Goal: Task Accomplishment & Management: Manage account settings

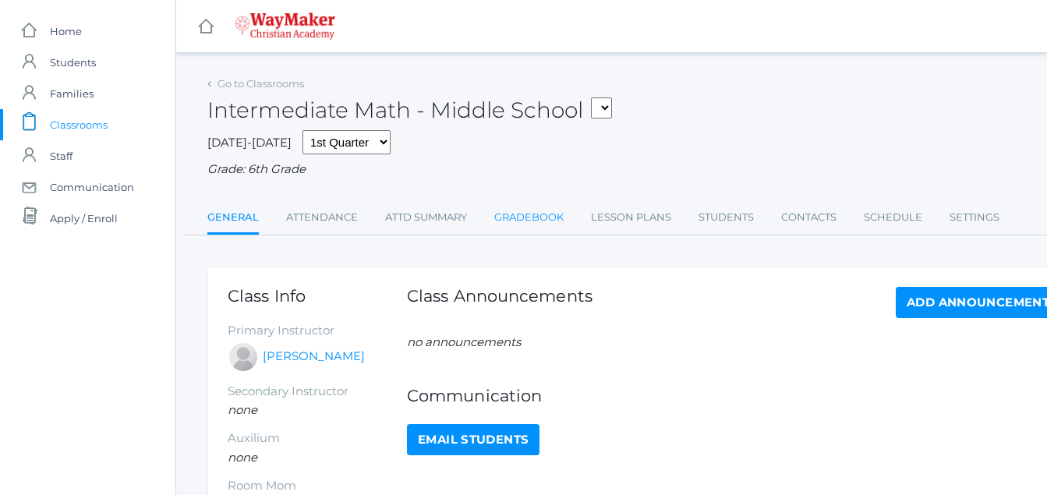
click at [521, 213] on link "Gradebook" at bounding box center [528, 217] width 69 height 31
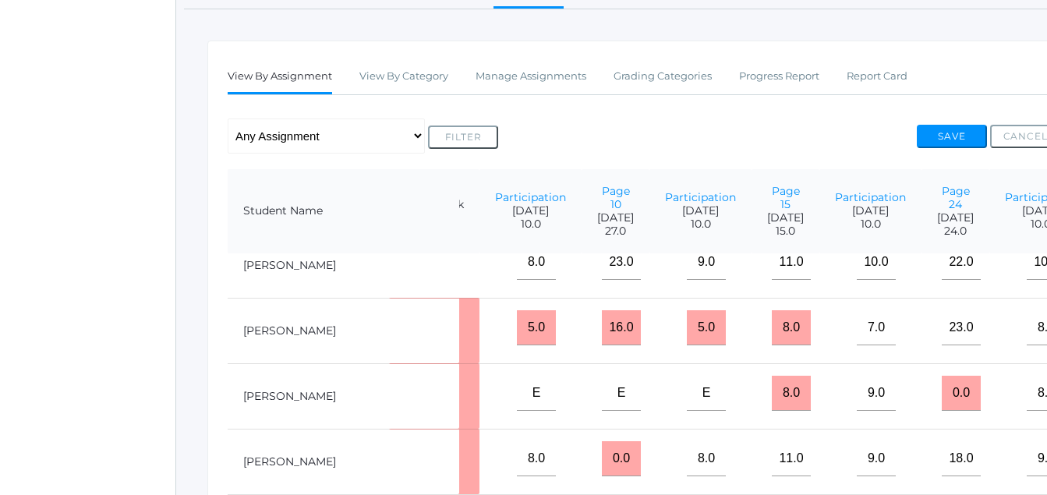
scroll to position [23, 121]
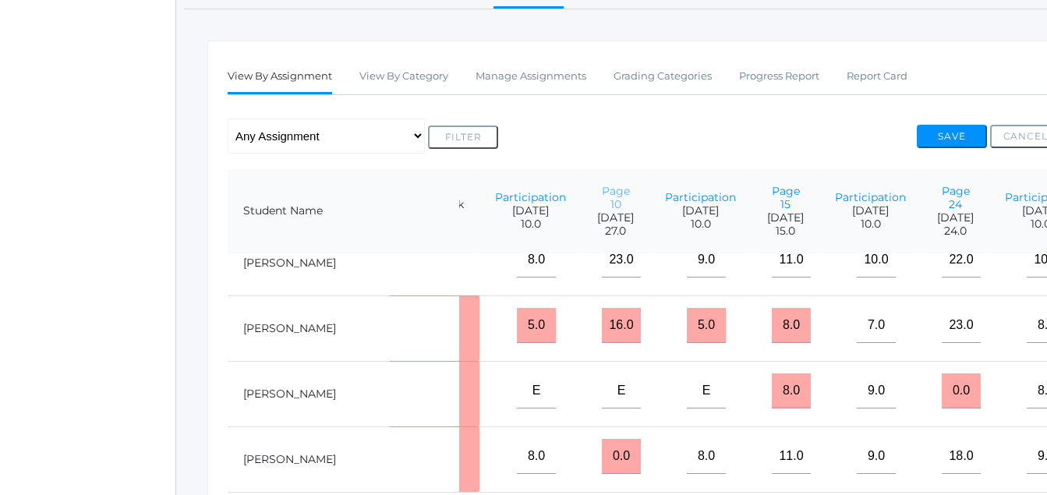
click at [602, 205] on link "Page 10" at bounding box center [616, 197] width 28 height 27
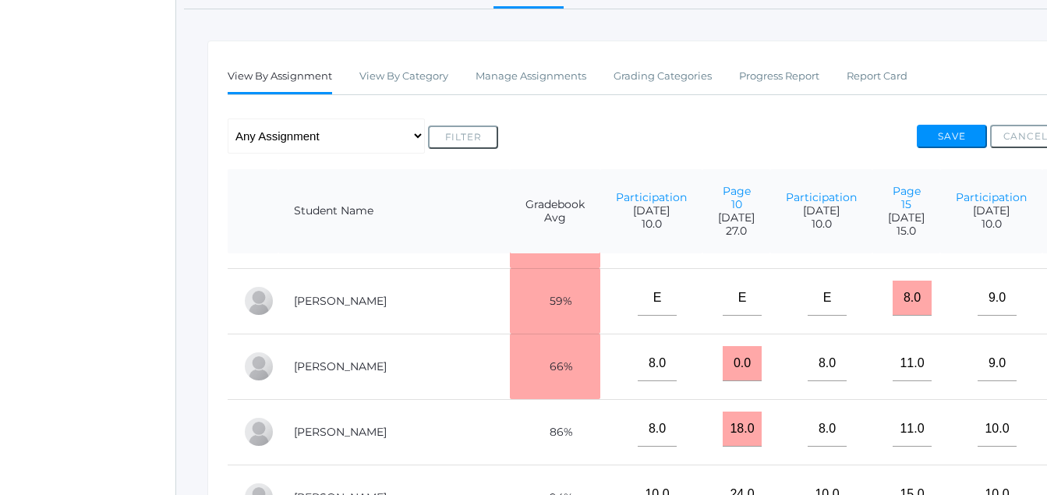
scroll to position [117, 0]
click at [723, 381] on input "0.0" at bounding box center [742, 362] width 39 height 35
click at [723, 381] on input "260" at bounding box center [742, 362] width 39 height 35
type input "26"
click at [944, 141] on button "Save" at bounding box center [952, 136] width 70 height 23
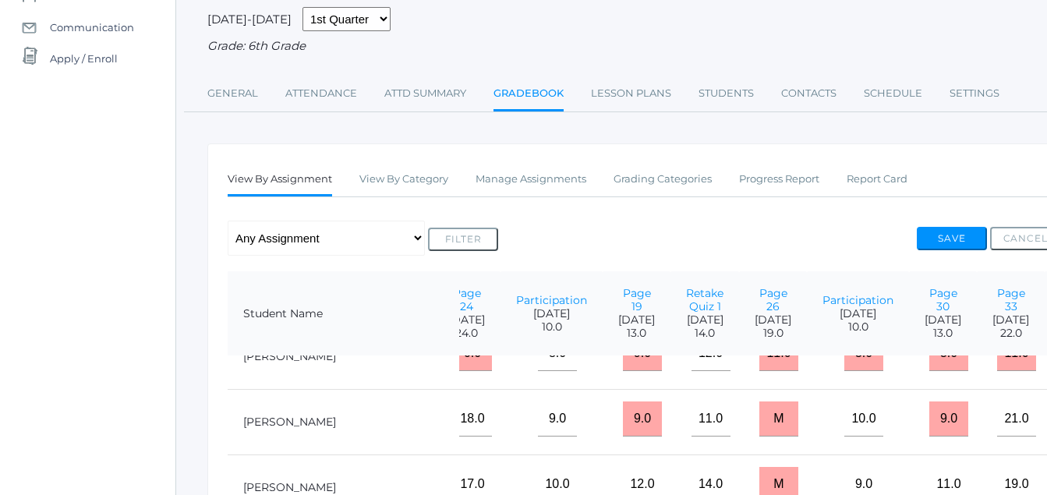
scroll to position [164, 610]
click at [760, 436] on input "M" at bounding box center [779, 418] width 39 height 35
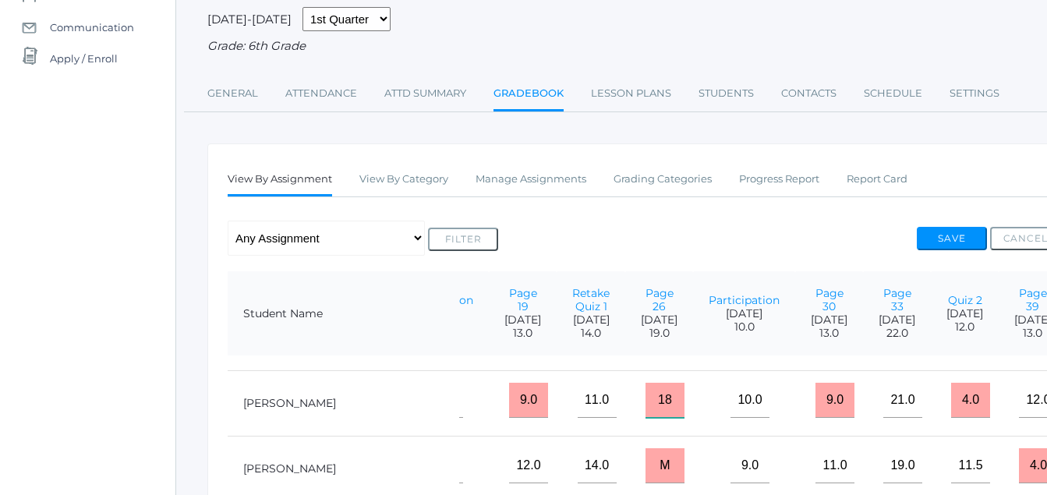
scroll to position [184, 724]
type input "18"
type input"] "83"
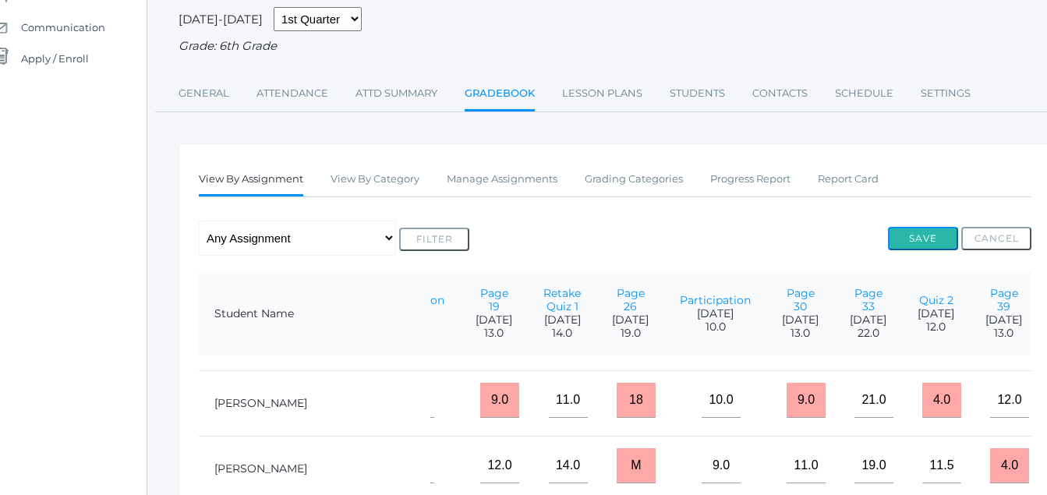
scroll to position [160, 39]
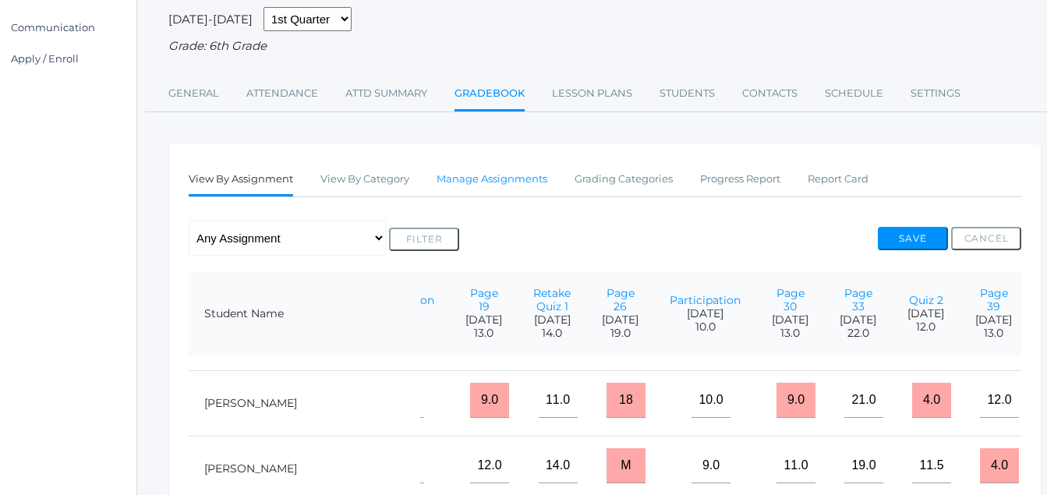
drag, startPoint x: 513, startPoint y: 189, endPoint x: 501, endPoint y: 186, distance: 12.7
click at [498, 179] on link "Manage Assignments" at bounding box center [492, 179] width 111 height 31
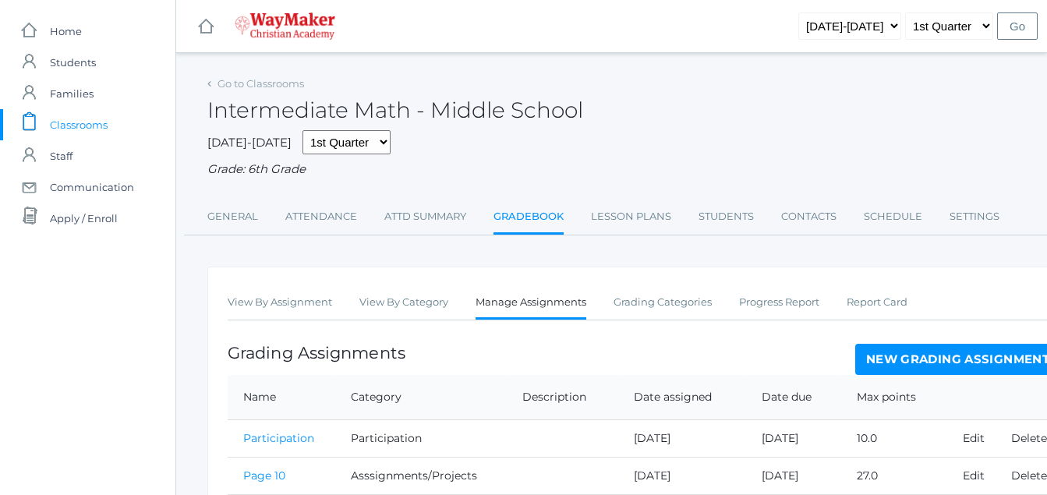
drag, startPoint x: 973, startPoint y: 360, endPoint x: 958, endPoint y: 370, distance: 18.2
drag, startPoint x: 979, startPoint y: 369, endPoint x: 969, endPoint y: 359, distance: 13.8
click at [977, 367] on link "New Grading Assignment" at bounding box center [958, 359] width 205 height 31
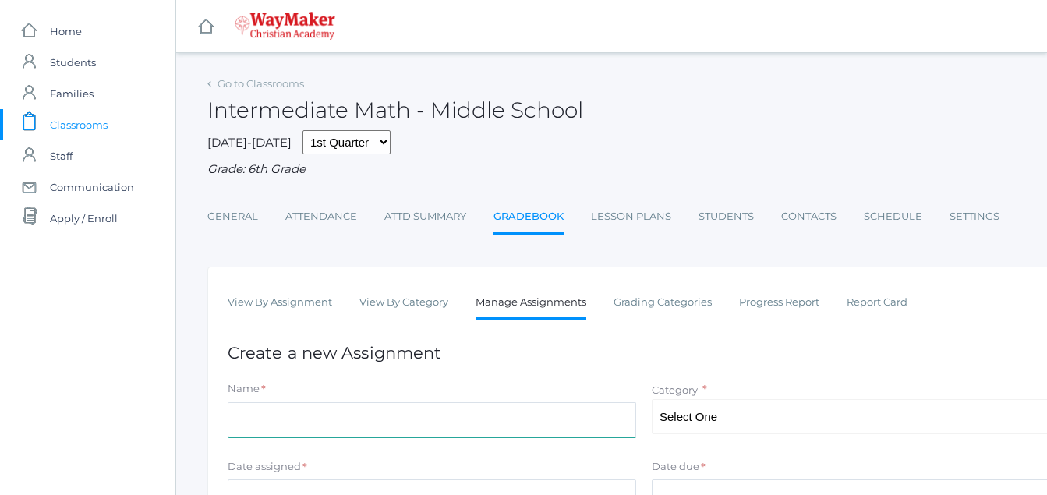
click at [241, 412] on input "Name" at bounding box center [432, 419] width 409 height 35
type input "p44"
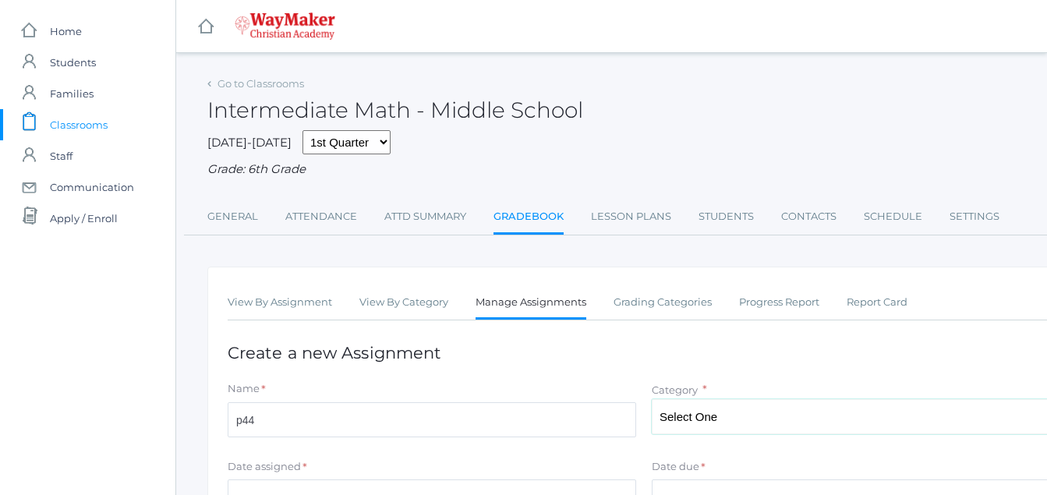
click at [717, 420] on select "Select One Participation Asssignments/Projects Tests" at bounding box center [856, 416] width 409 height 35
select select "1234"
click at [652, 401] on select "Select One Participation Asssignments/Projects Tests" at bounding box center [856, 416] width 409 height 35
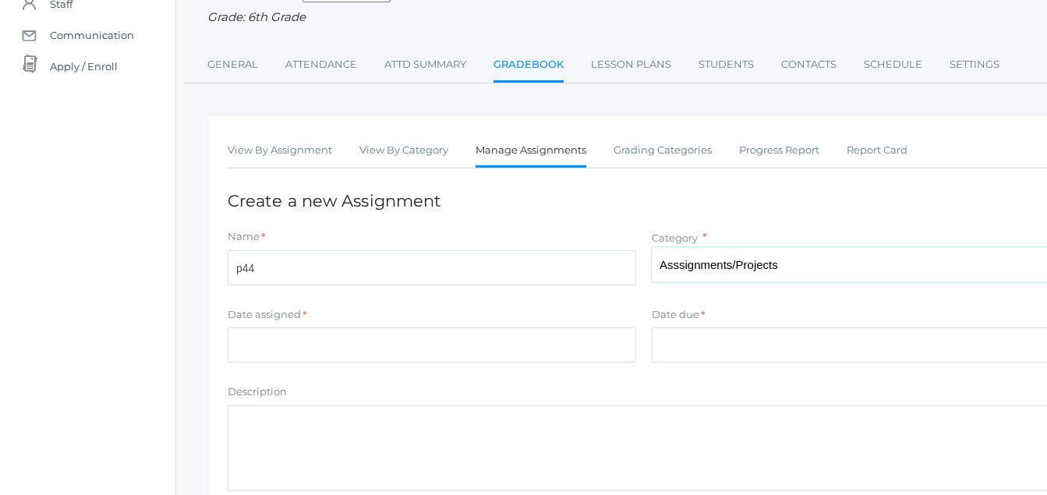
scroll to position [147, 0]
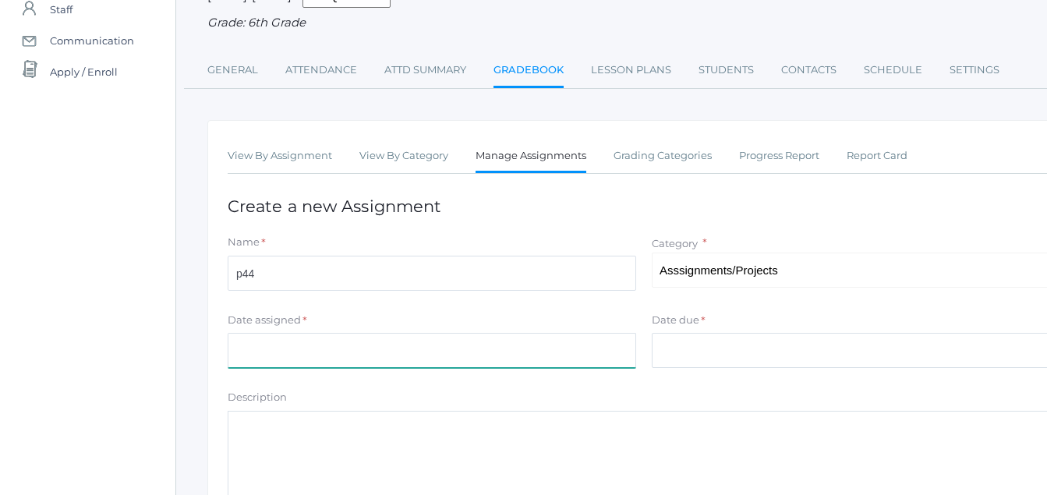
click at [243, 351] on input "Date assigned" at bounding box center [432, 350] width 409 height 35
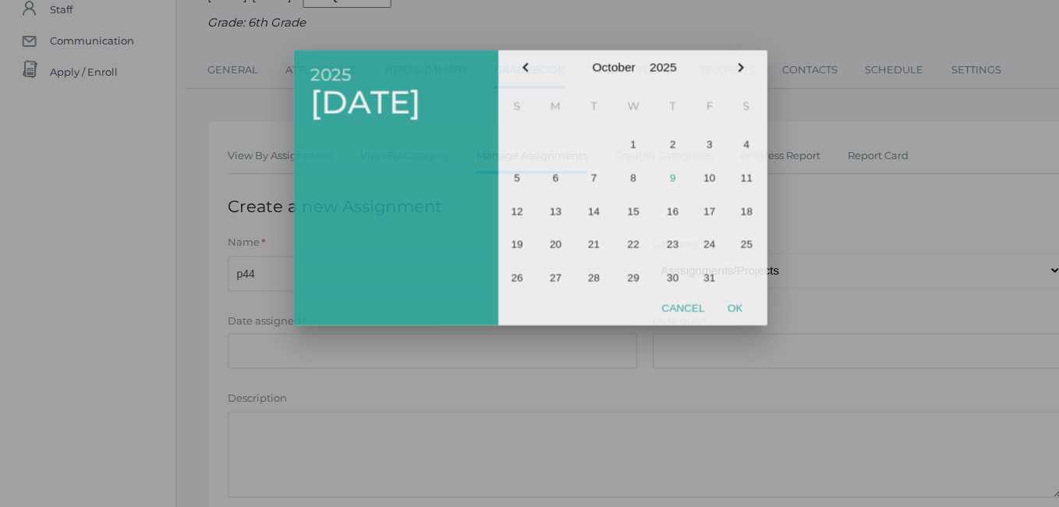
click at [243, 351] on div at bounding box center [529, 191] width 1059 height 634
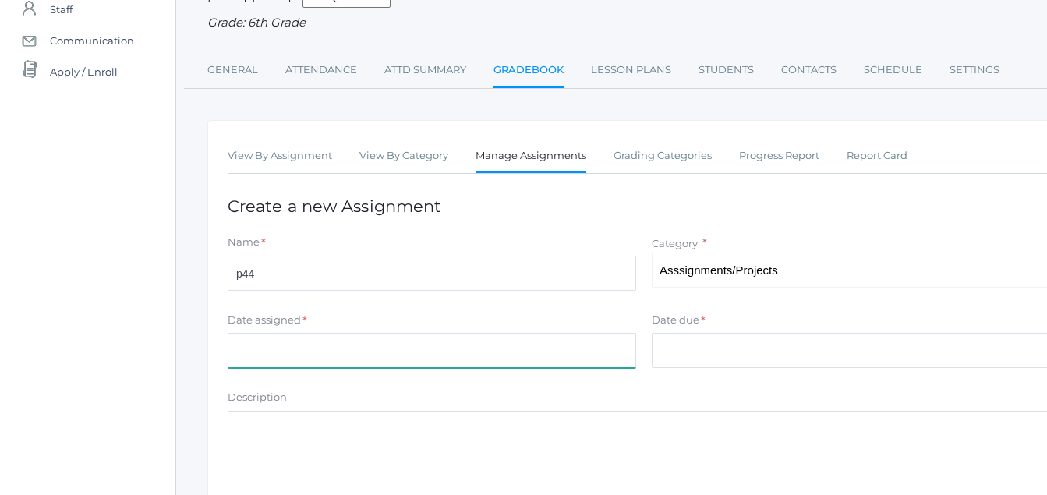
click at [243, 351] on input "Date assigned" at bounding box center [432, 350] width 409 height 35
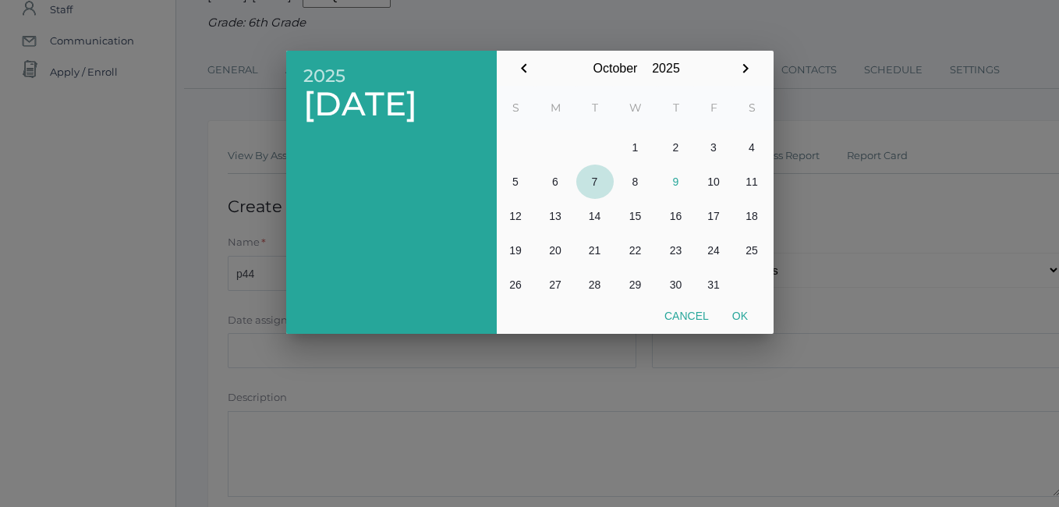
click at [593, 181] on button "7" at bounding box center [594, 182] width 37 height 34
click at [743, 316] on button "Ok" at bounding box center [740, 316] width 39 height 28
type input "[DATE]"
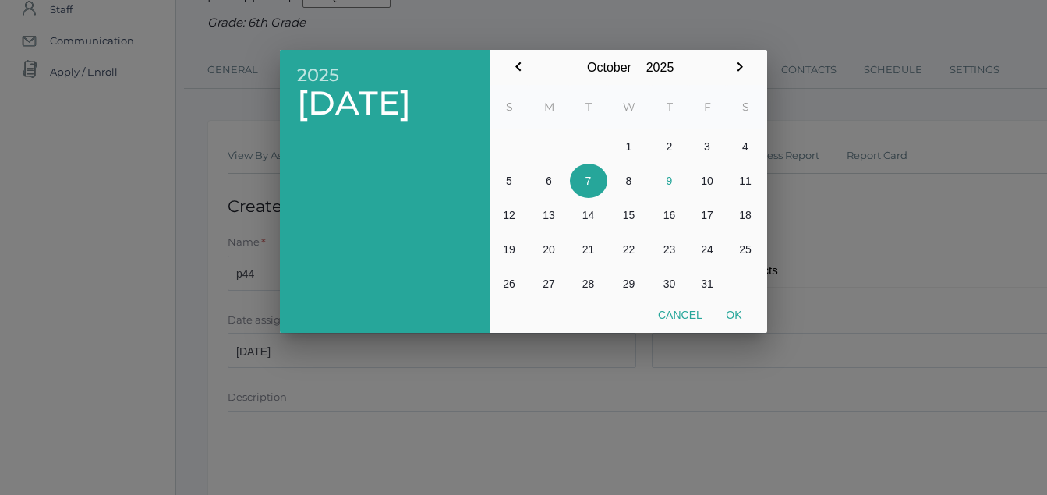
click at [743, 316] on div at bounding box center [523, 185] width 1047 height 619
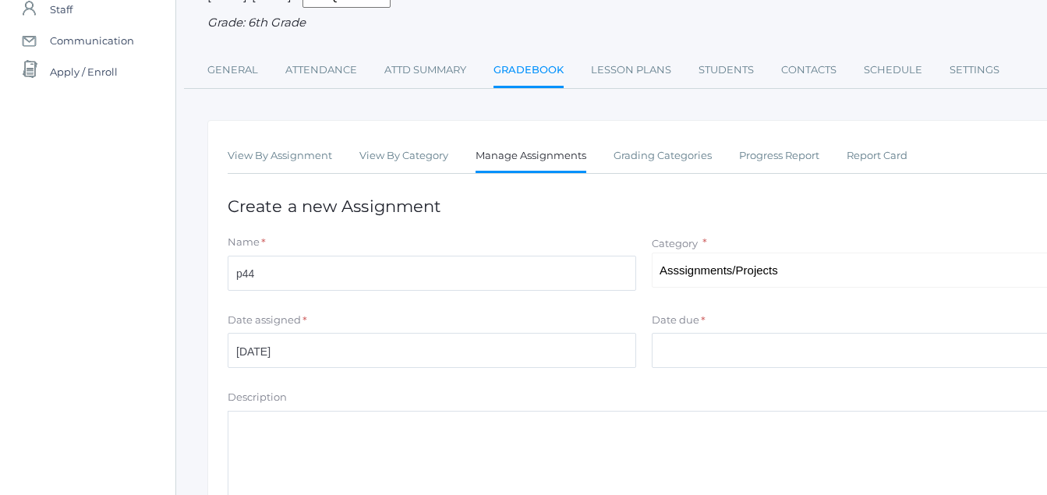
click at [712, 324] on div "Date due *" at bounding box center [856, 323] width 409 height 21
click at [710, 325] on div "Date due *" at bounding box center [856, 323] width 409 height 21
click at [708, 363] on input "Date due" at bounding box center [856, 350] width 409 height 35
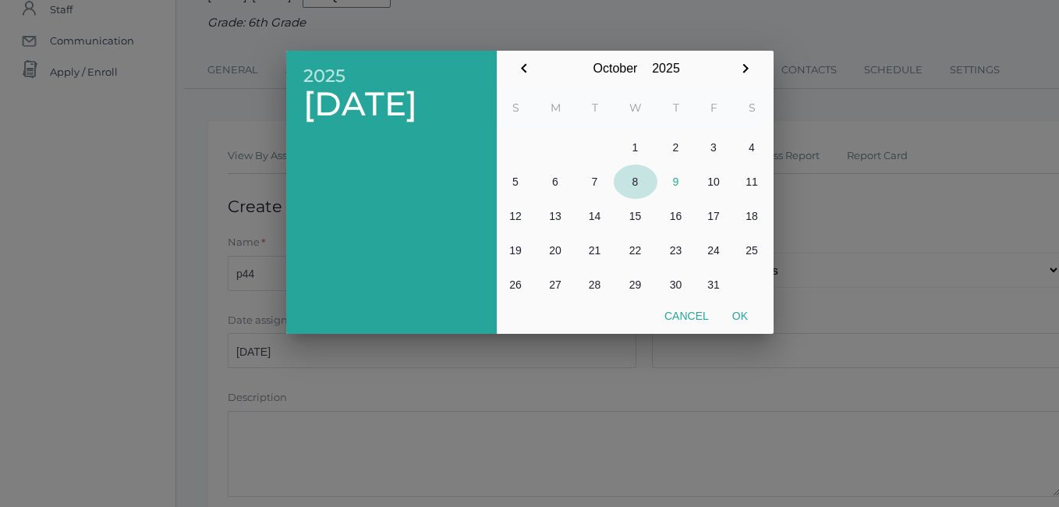
click at [632, 180] on button "8" at bounding box center [636, 182] width 44 height 34
click at [629, 180] on button "8" at bounding box center [636, 182] width 44 height 34
click at [742, 317] on button "Ok" at bounding box center [740, 316] width 39 height 28
type input "[DATE]"
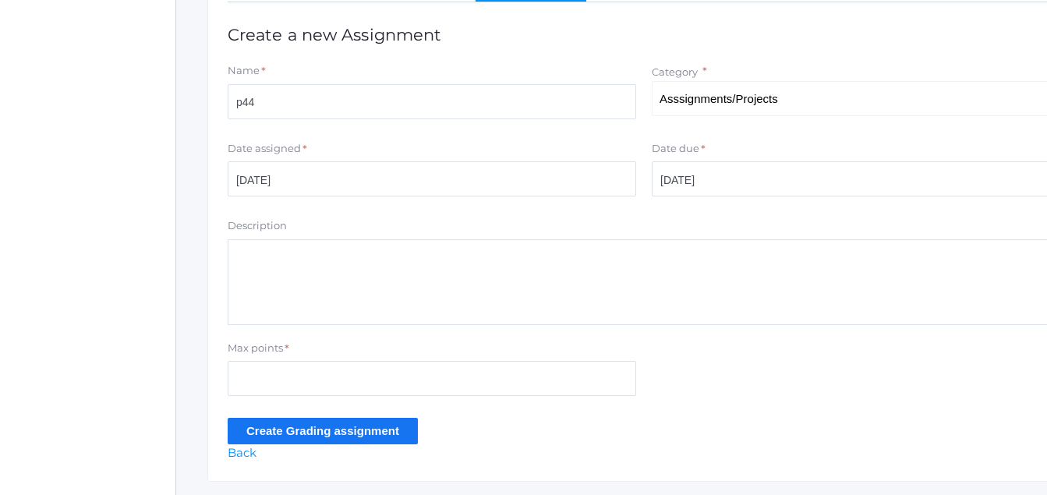
scroll to position [320, 0]
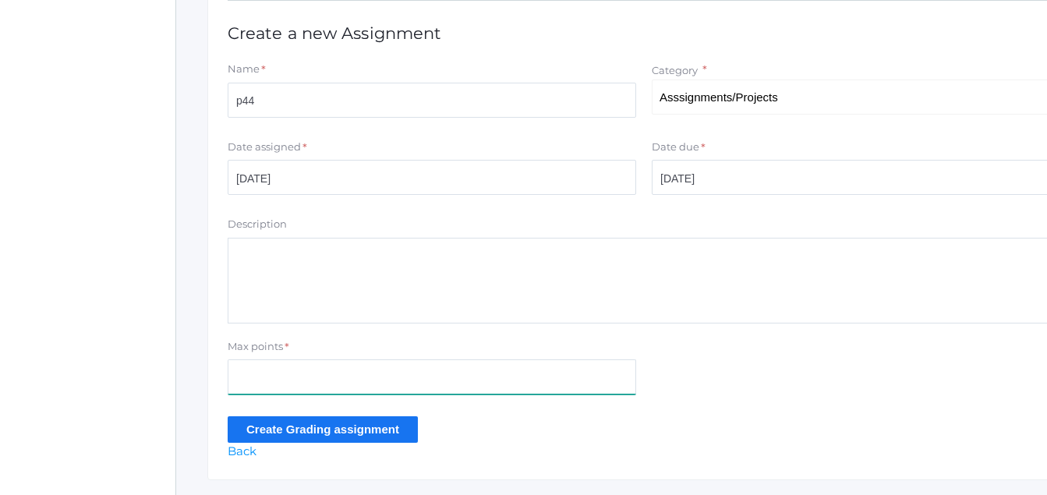
click at [250, 378] on input "Max points" at bounding box center [432, 377] width 409 height 35
type input "26"
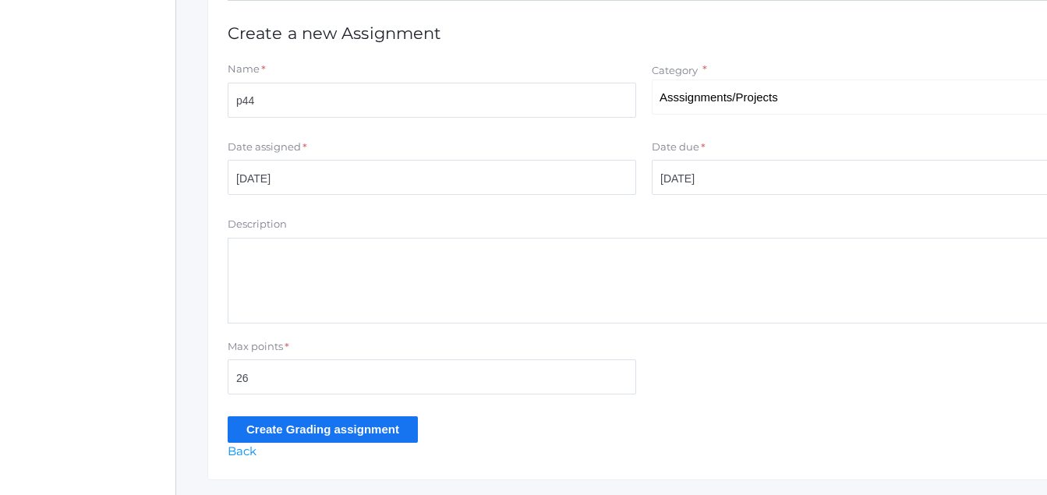
click at [277, 428] on input "Create Grading assignment" at bounding box center [323, 429] width 190 height 26
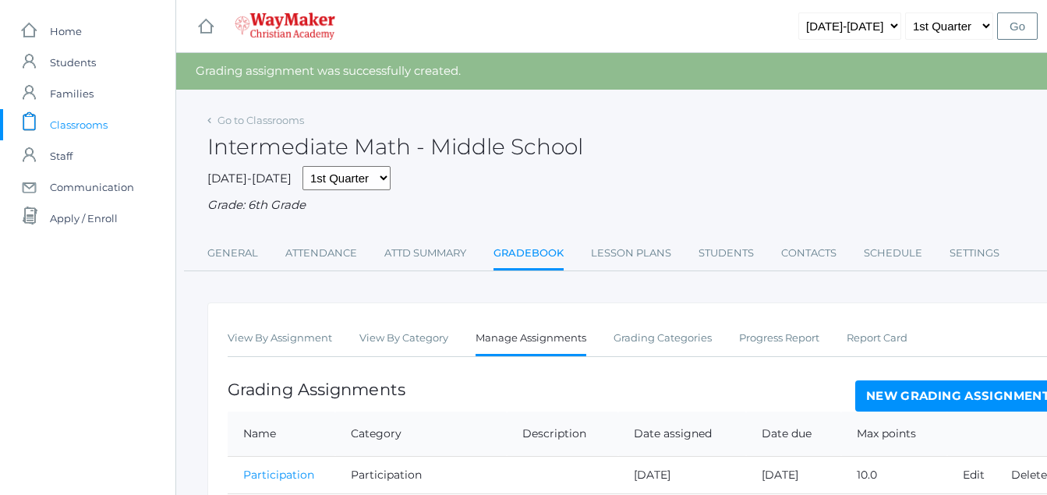
click at [283, 433] on th "Name" at bounding box center [282, 434] width 108 height 45
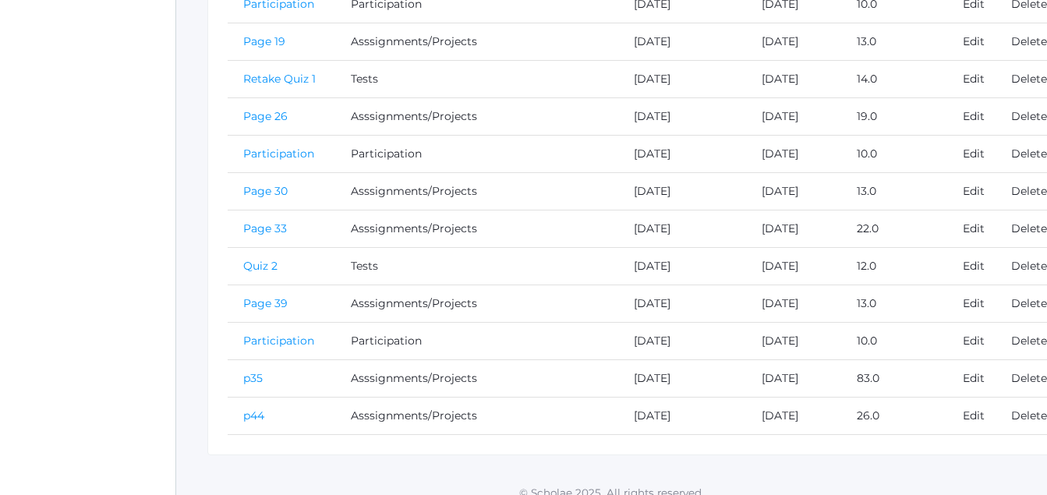
scroll to position [714, 0]
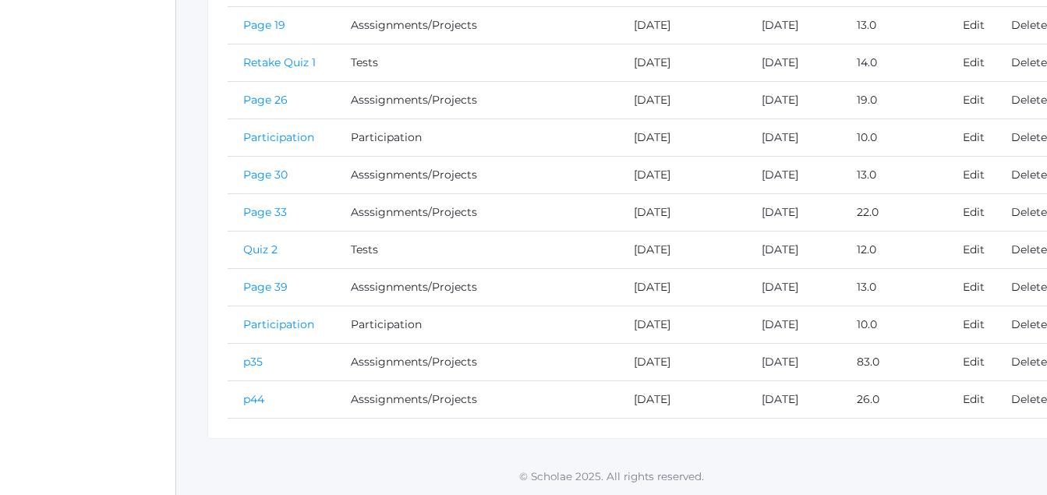
click at [252, 399] on link "p44" at bounding box center [253, 399] width 21 height 14
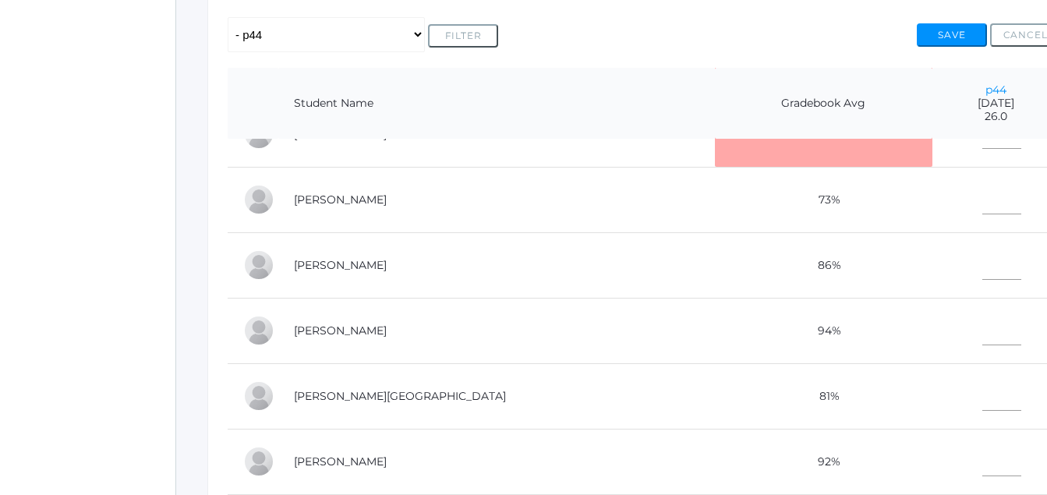
scroll to position [180, 0]
click at [983, 311] on input"] "text" at bounding box center [1002, 327] width 39 height 35
type input"] "24"
click at [983, 389] on input"] "text" at bounding box center [1002, 393] width 39 height 35
type input"] "2"
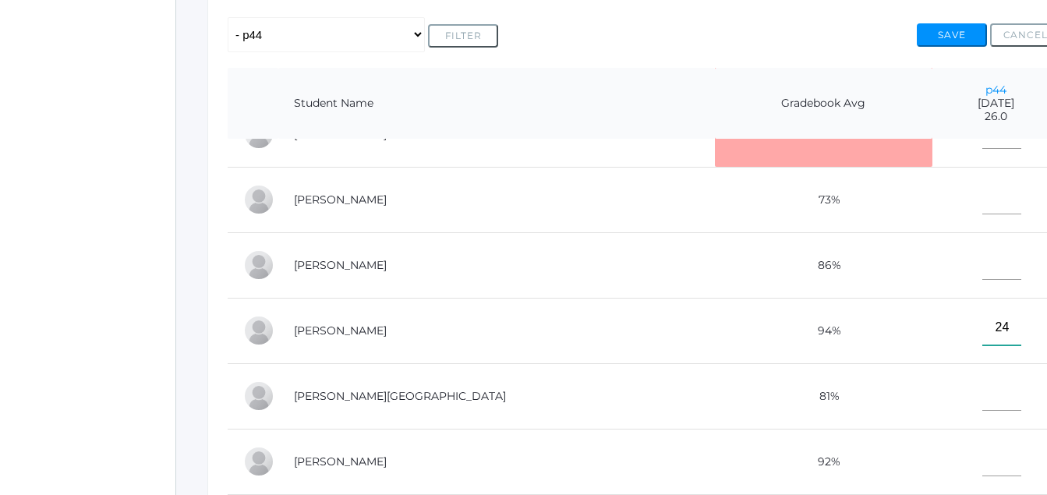
click at [983, 317] on input"] "24" at bounding box center [1002, 327] width 39 height 35
type input"] "2"
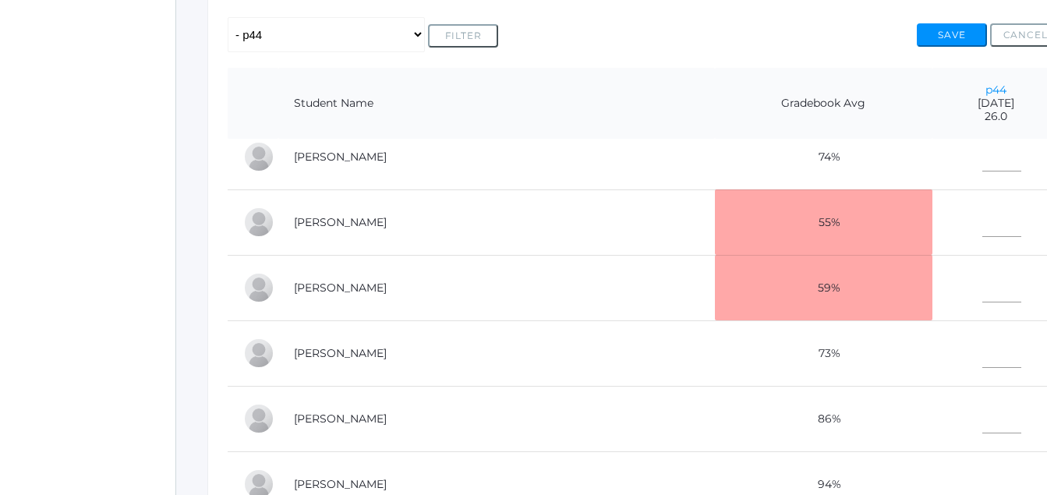
scroll to position [0, 0]
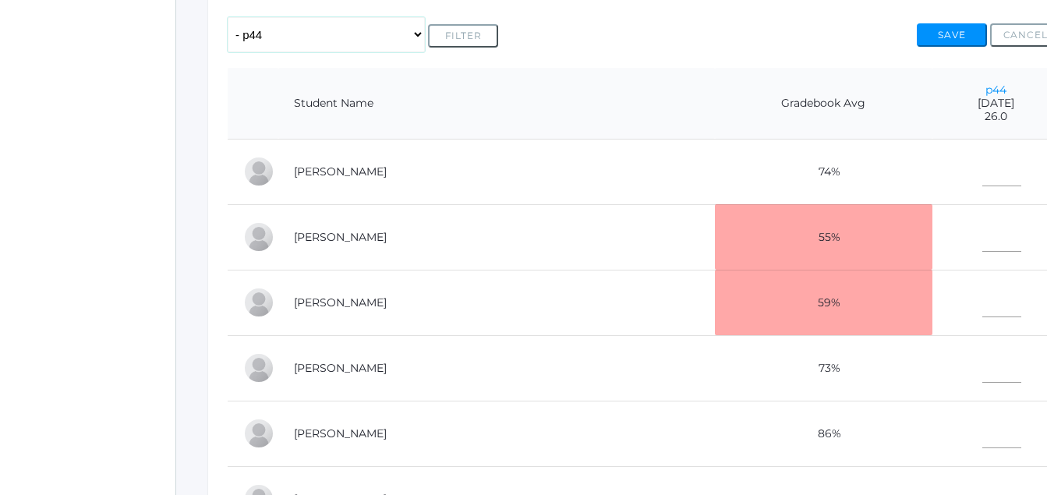
click at [257, 34] on select "Any Assignment Category: Asssignments/Projects - p44 - p35 - Page 39 - Page 33 …" at bounding box center [326, 34] width 197 height 35
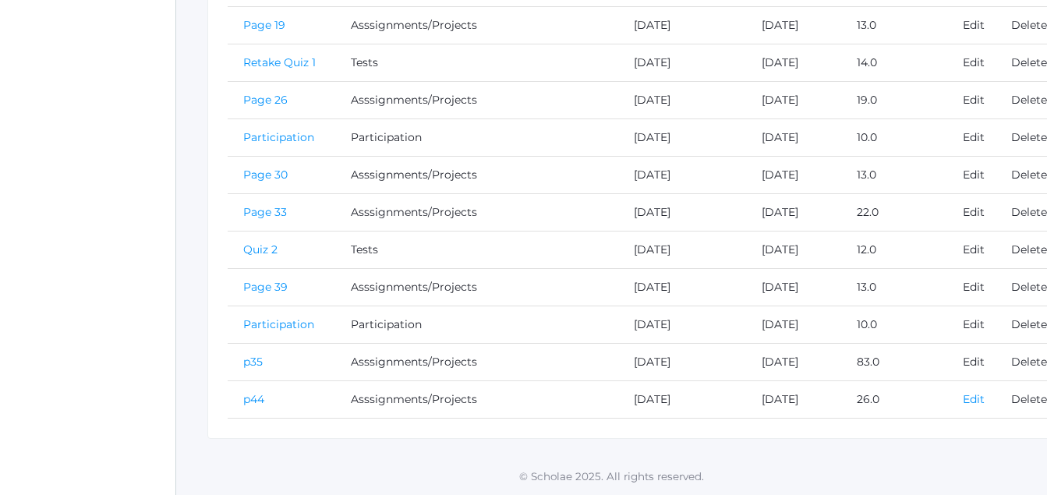
drag, startPoint x: 978, startPoint y: 399, endPoint x: 984, endPoint y: 405, distance: 8.8
click at [975, 399] on link "Edit" at bounding box center [974, 399] width 22 height 14
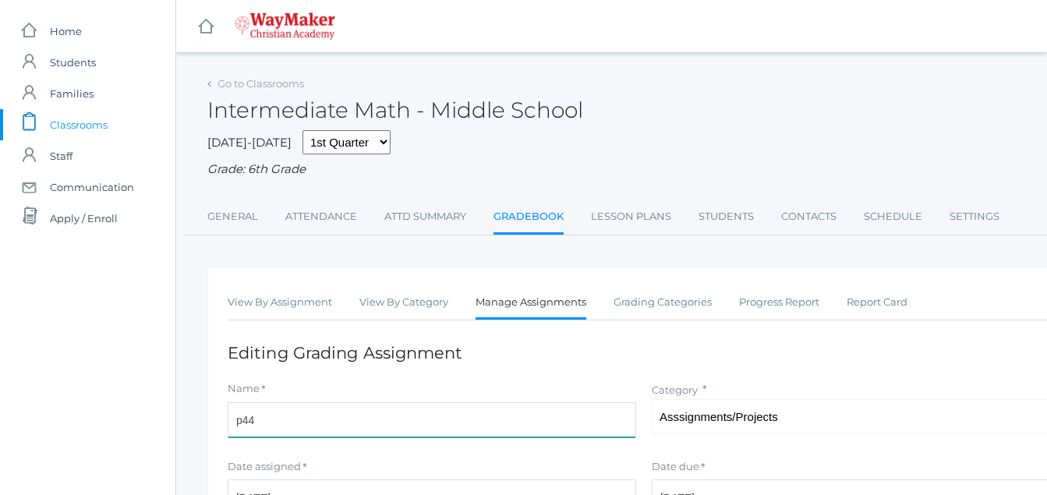
click at [258, 423] on input "p44" at bounding box center [432, 419] width 409 height 35
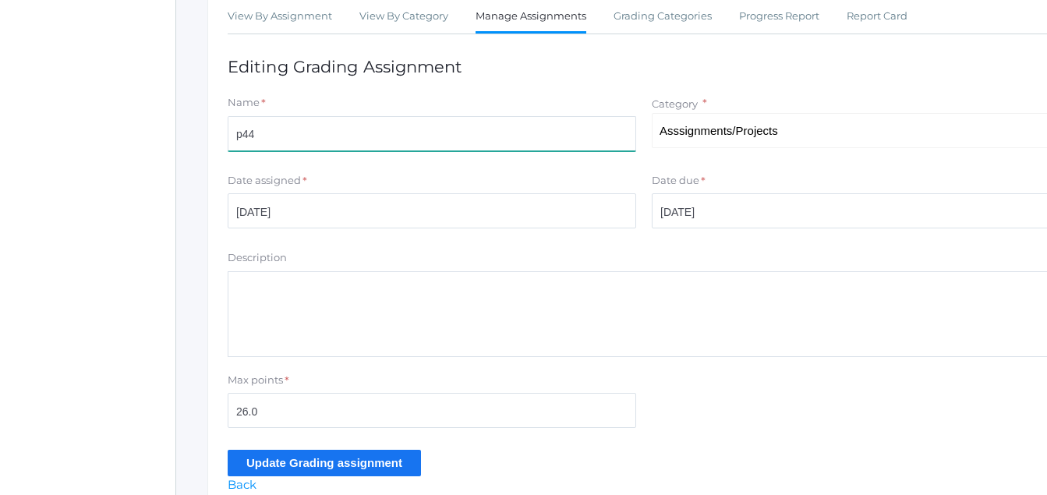
scroll to position [289, 0]
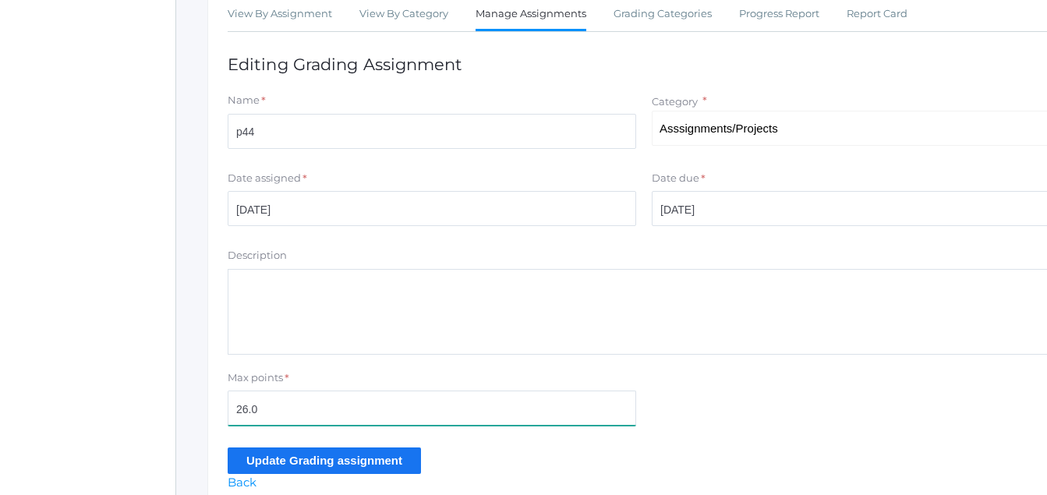
click at [243, 412] on input "26.0" at bounding box center [432, 408] width 409 height 35
type input "47.0"
click at [329, 461] on input "Update Grading assignment" at bounding box center [324, 461] width 193 height 26
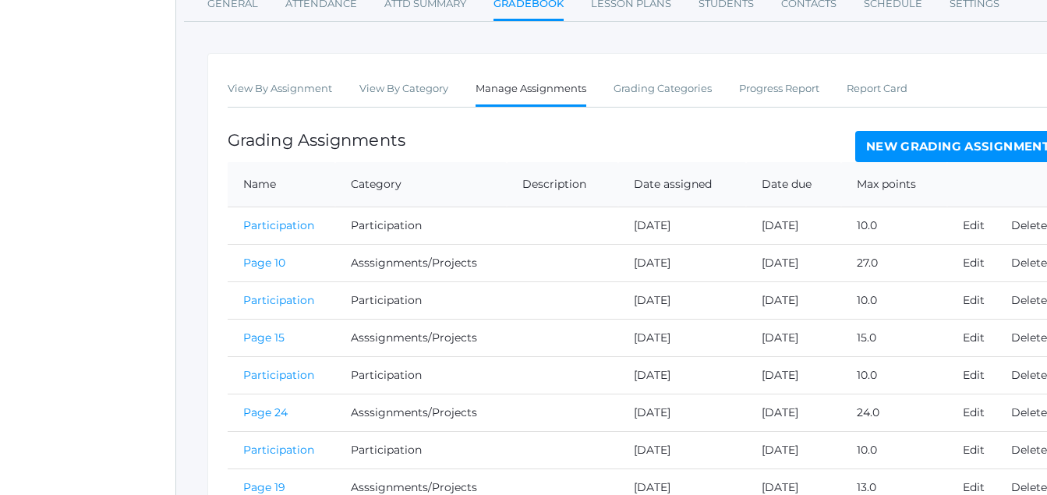
scroll to position [714, 0]
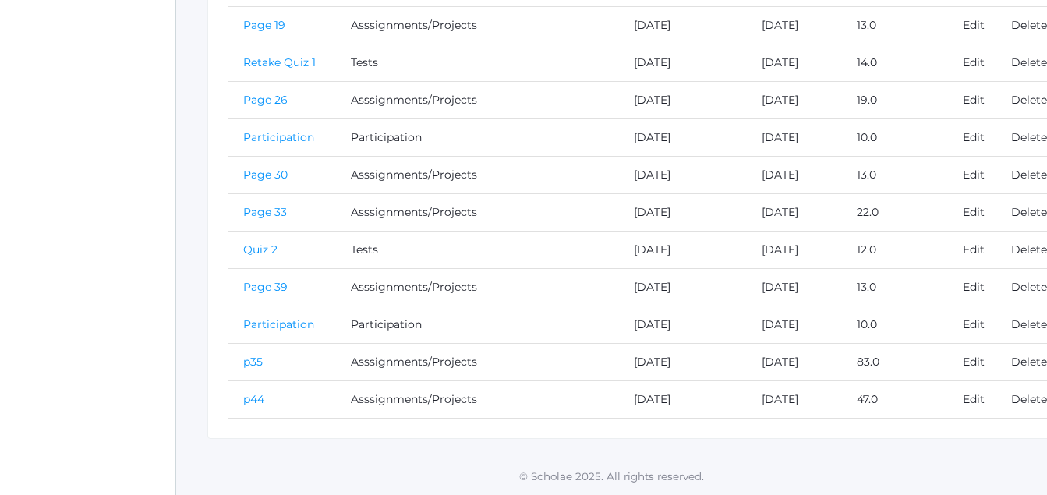
click at [244, 403] on td "p44" at bounding box center [282, 399] width 108 height 37
click at [257, 391] on td "p44" at bounding box center [282, 399] width 108 height 37
click at [251, 389] on td "p44" at bounding box center [282, 399] width 108 height 37
drag, startPoint x: 427, startPoint y: 448, endPoint x: 418, endPoint y: 453, distance: 10.5
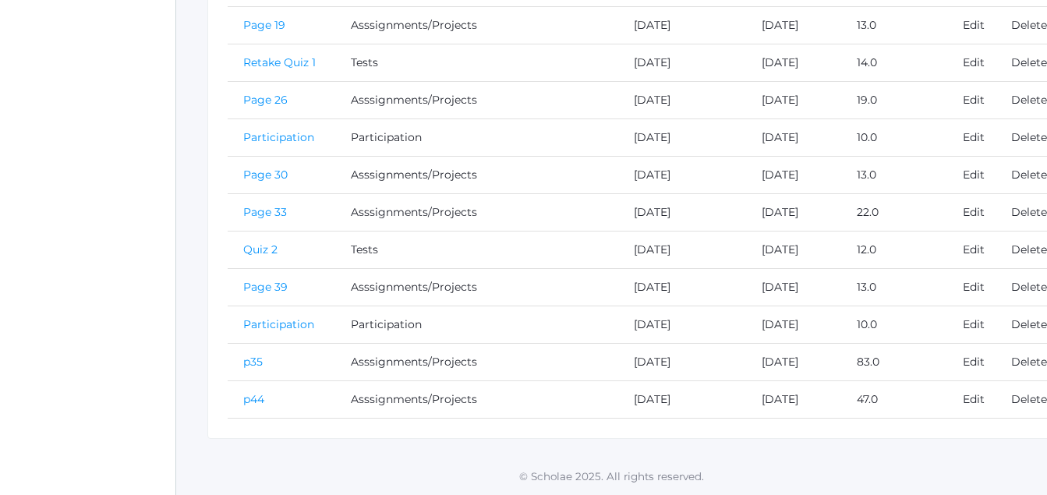
drag, startPoint x: 250, startPoint y: 396, endPoint x: 255, endPoint y: 406, distance: 10.5
click at [263, 401] on link "p44" at bounding box center [253, 399] width 21 height 14
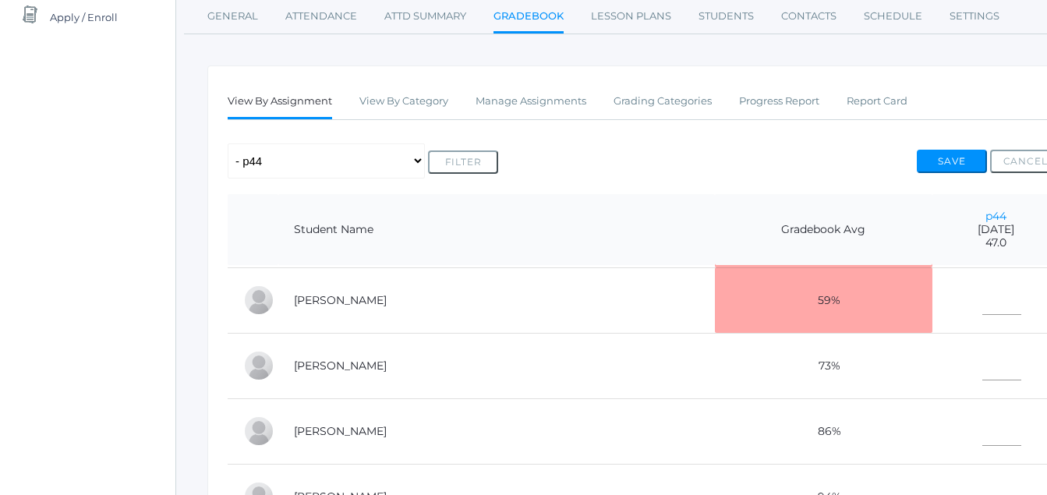
scroll to position [133, 0]
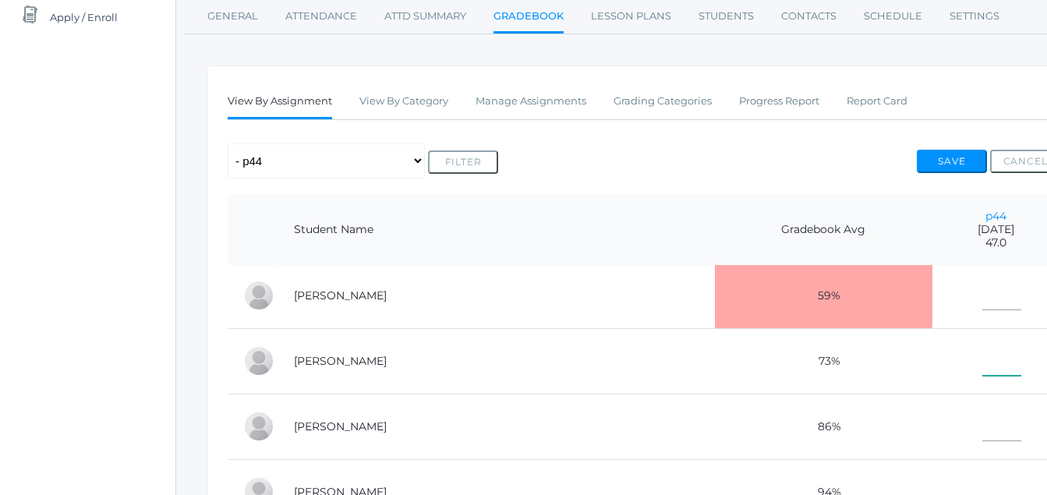
click at [983, 353] on input"] "text" at bounding box center [1002, 358] width 39 height 35
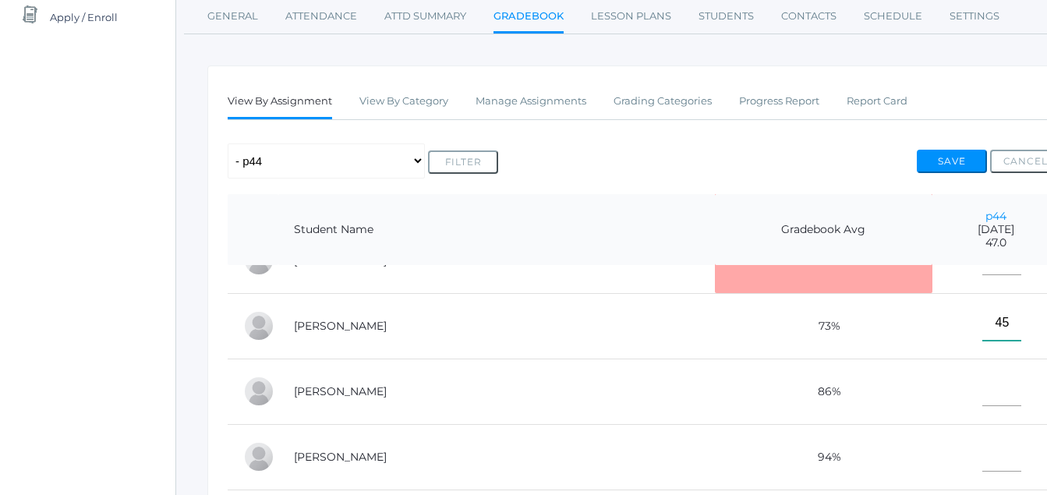
scroll to position [180, 0]
type input"] "45"
click at [983, 452] on input"] "text" at bounding box center [1002, 454] width 39 height 35
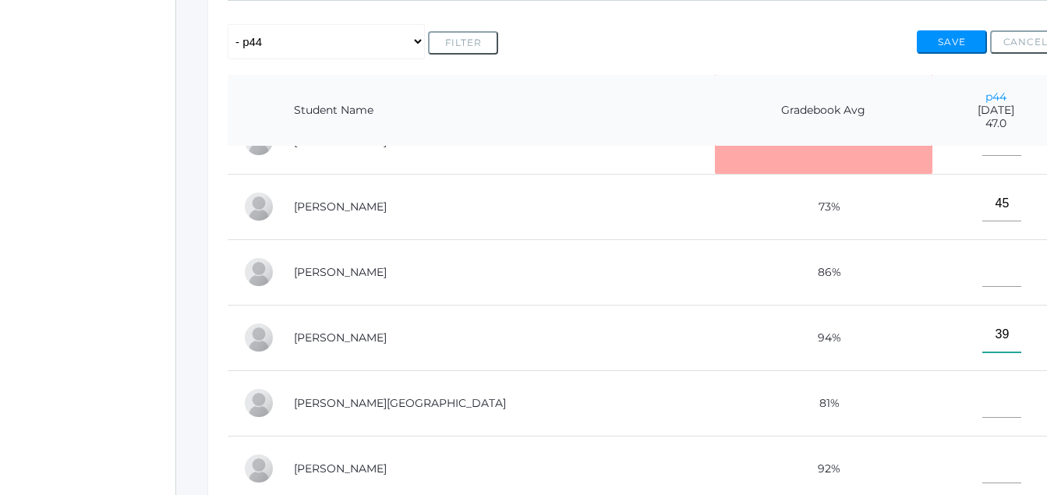
scroll to position [324, 0]
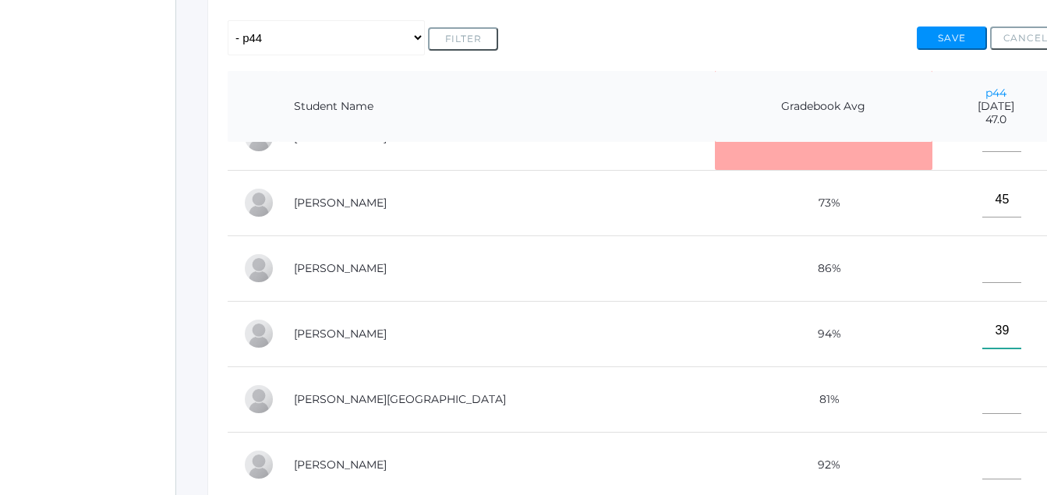
type input"] "39"
click at [983, 393] on input"] "text" at bounding box center [1002, 396] width 39 height 35
type input"] "42"
drag, startPoint x: 964, startPoint y: 41, endPoint x: 949, endPoint y: 32, distance: 17.5
click at [957, 34] on button "Save" at bounding box center [952, 38] width 70 height 23
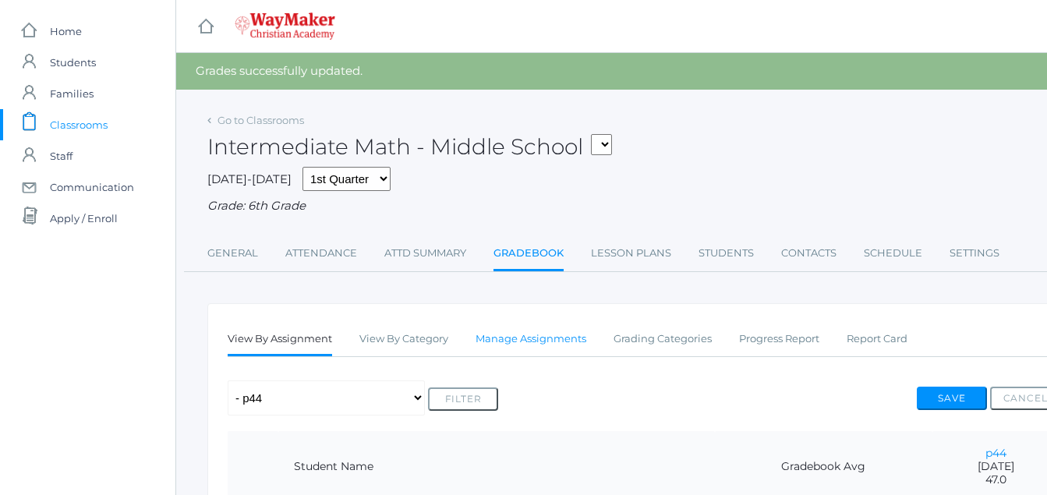
click at [540, 340] on link "Manage Assignments" at bounding box center [531, 339] width 111 height 31
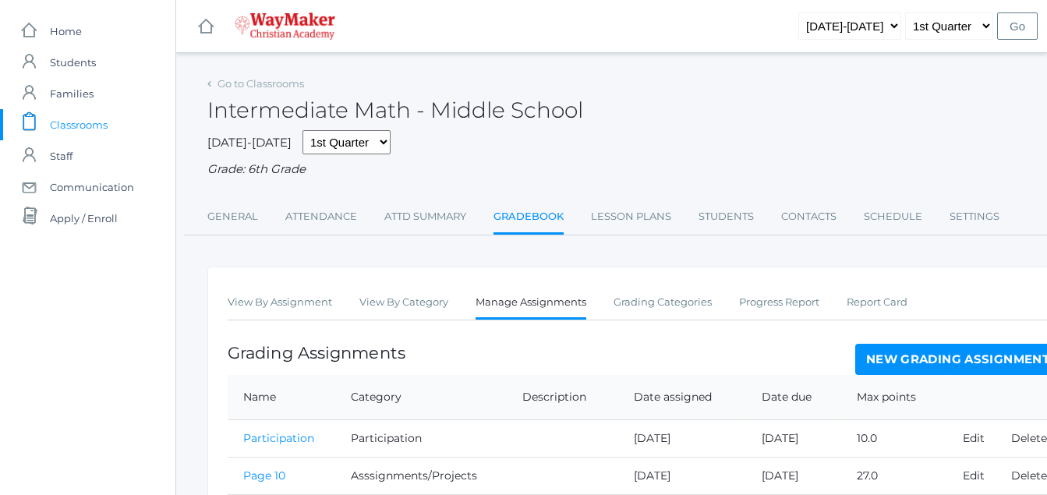
click at [928, 360] on link "New Grading Assignment" at bounding box center [958, 359] width 205 height 31
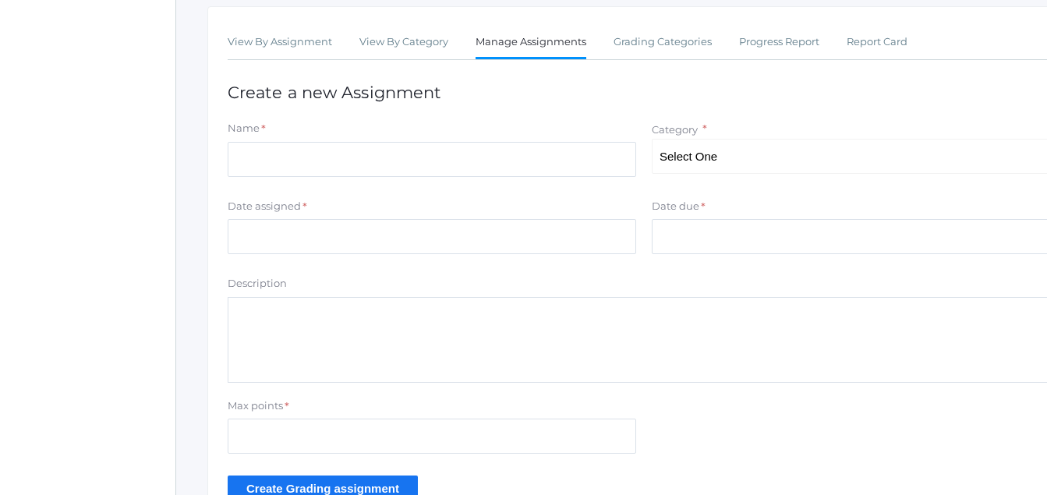
scroll to position [261, 0]
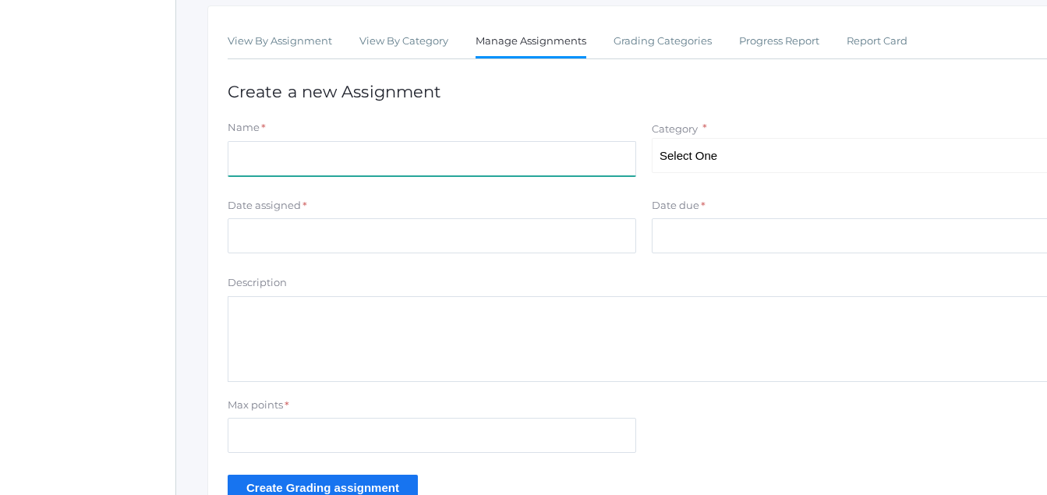
click at [248, 155] on input "Name" at bounding box center [432, 158] width 409 height 35
type input "p46"
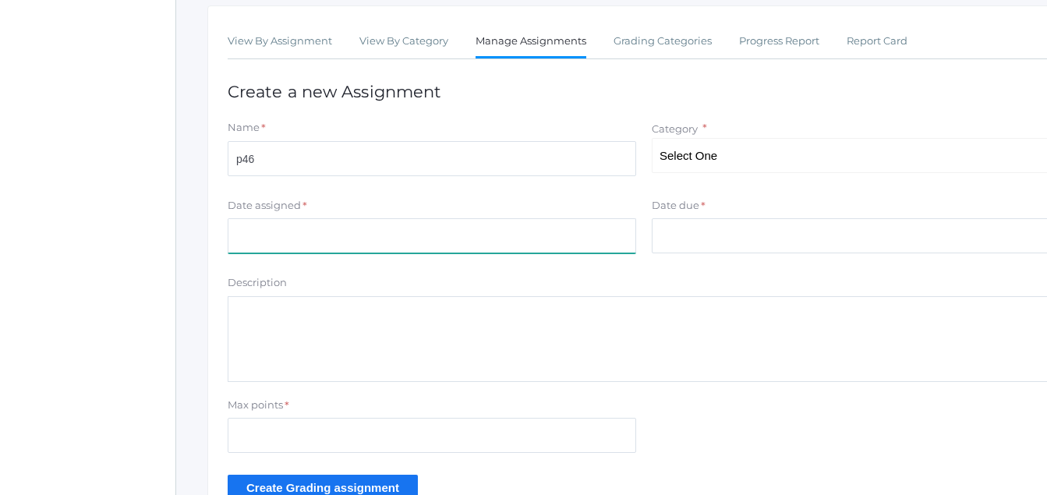
click at [235, 241] on input "Date assigned" at bounding box center [432, 235] width 409 height 35
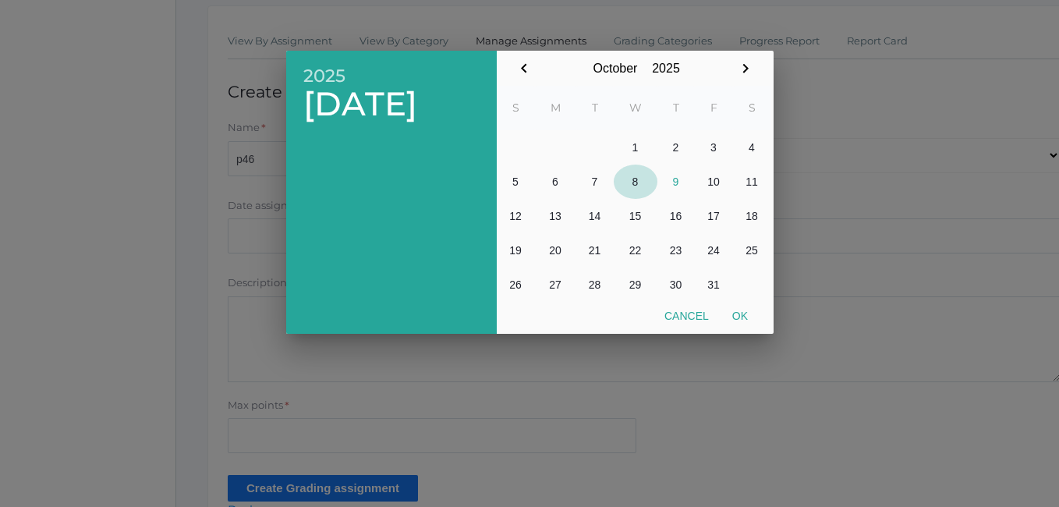
click at [643, 180] on button "8" at bounding box center [636, 182] width 44 height 34
click at [744, 315] on button "Ok" at bounding box center [740, 316] width 39 height 28
type input "[DATE]"
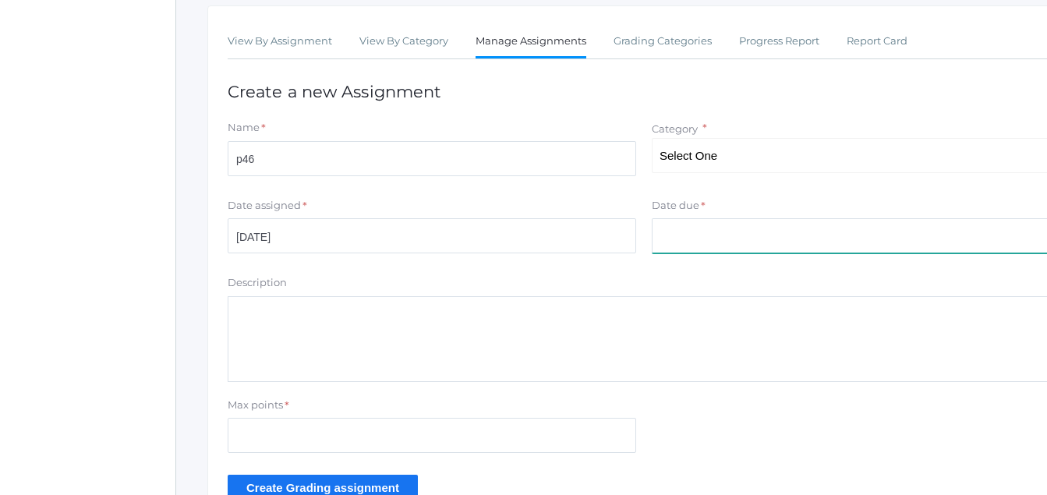
click at [668, 246] on input "Date due" at bounding box center [856, 235] width 409 height 35
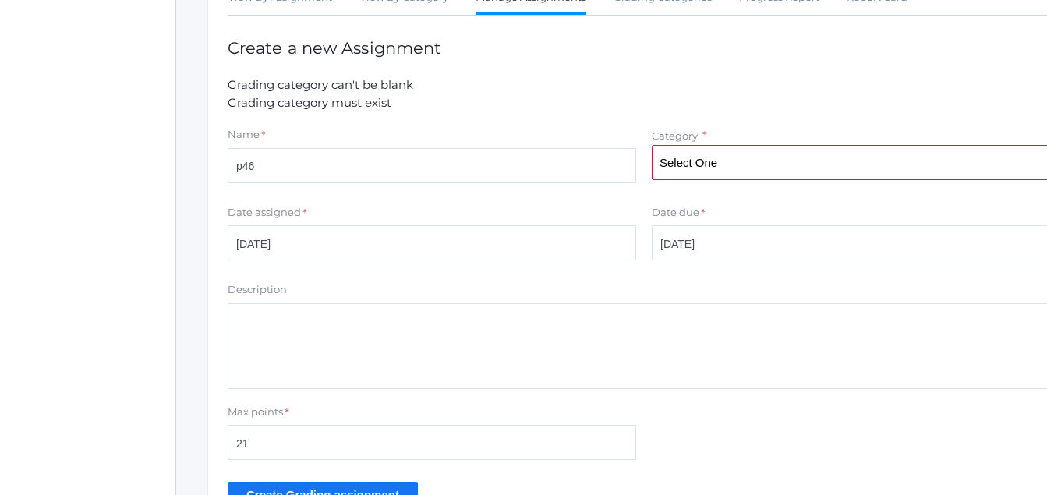
scroll to position [414, 0]
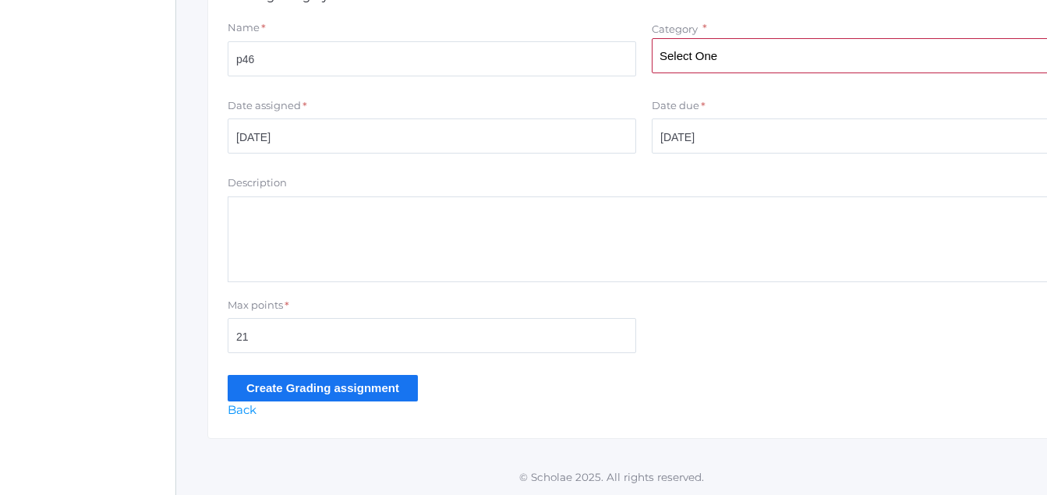
drag, startPoint x: 291, startPoint y: 391, endPoint x: 275, endPoint y: 369, distance: 27.9
click at [276, 380] on input "Create Grading assignment" at bounding box center [323, 388] width 190 height 26
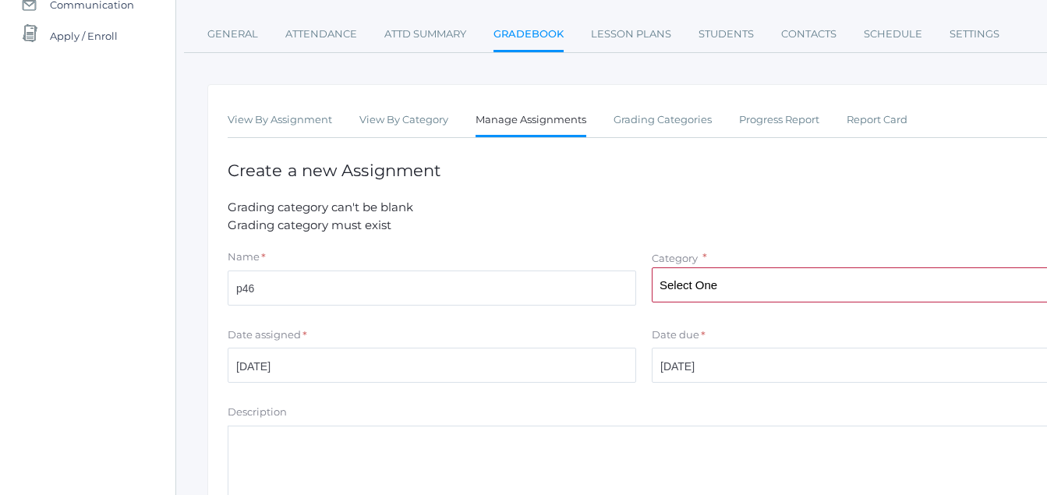
scroll to position [183, 0]
click at [689, 292] on select "Select One Participation Asssignments/Projects Tests" at bounding box center [856, 284] width 409 height 35
select select "1234"
click at [652, 268] on select "Select One Participation Asssignments/Projects Tests" at bounding box center [856, 284] width 409 height 35
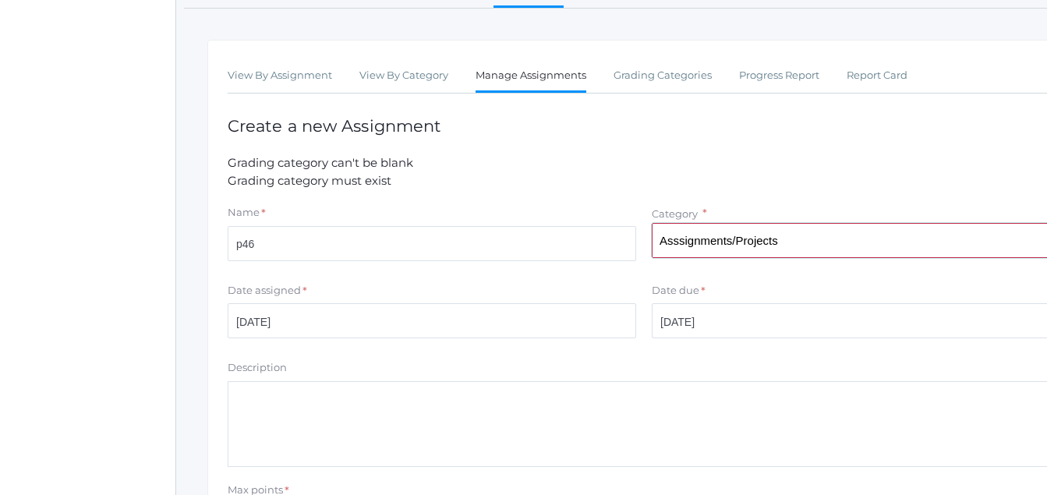
scroll to position [414, 0]
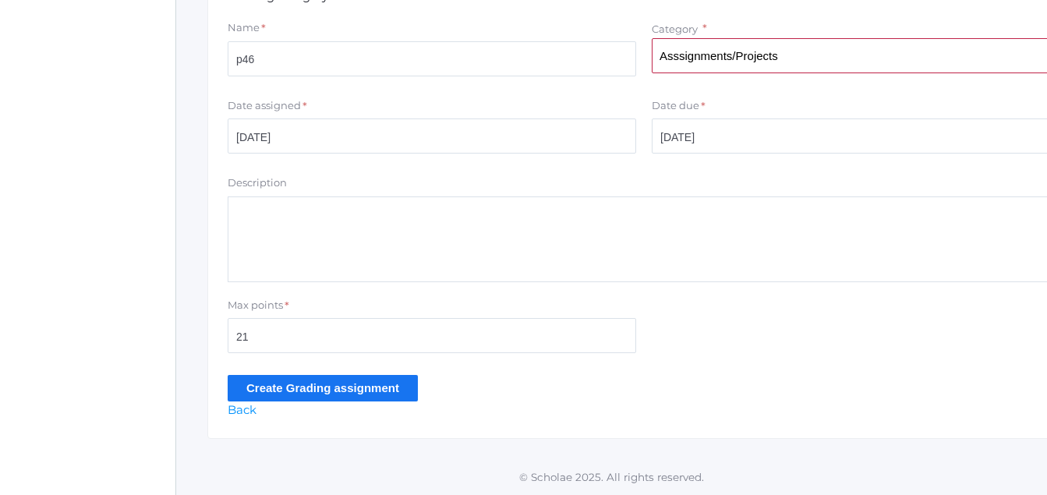
click at [362, 384] on input "Create Grading assignment" at bounding box center [323, 388] width 190 height 26
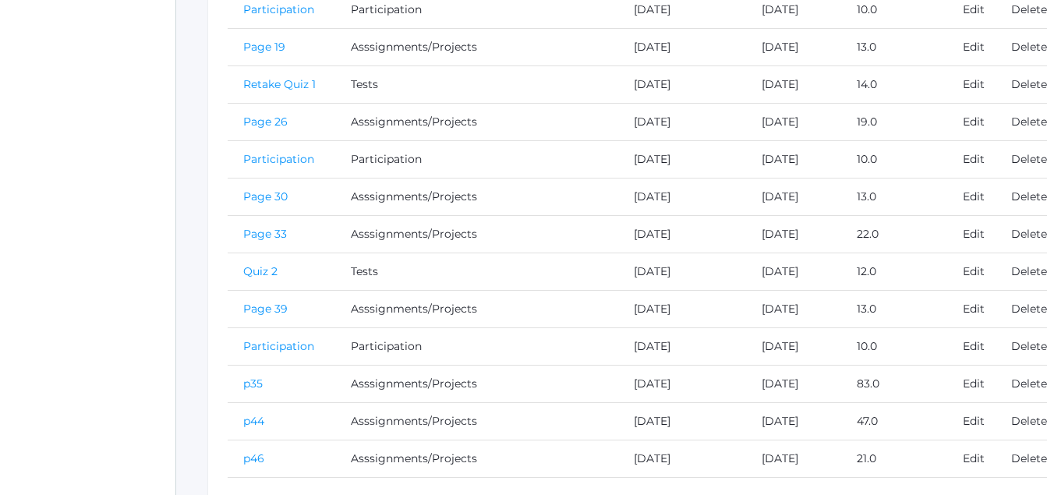
scroll to position [752, 0]
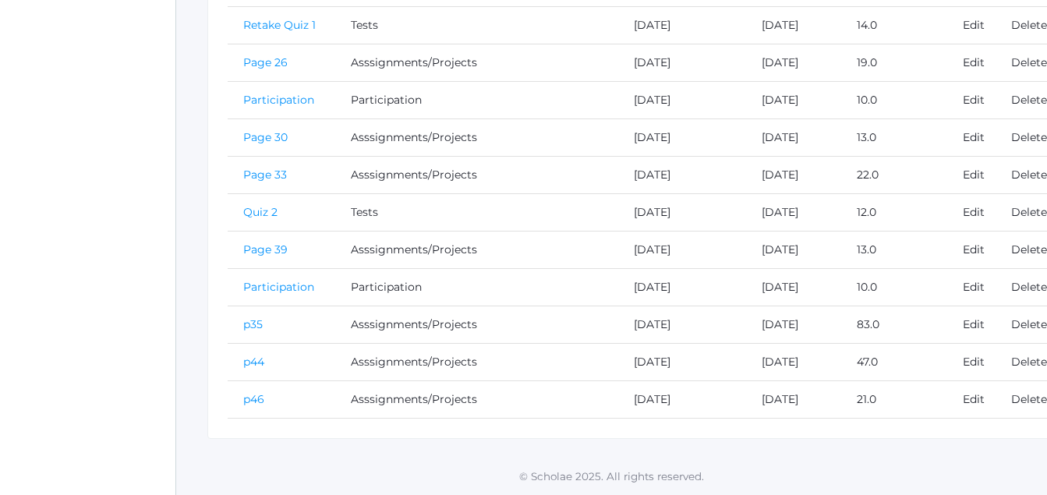
click at [257, 399] on link "p46" at bounding box center [253, 399] width 21 height 14
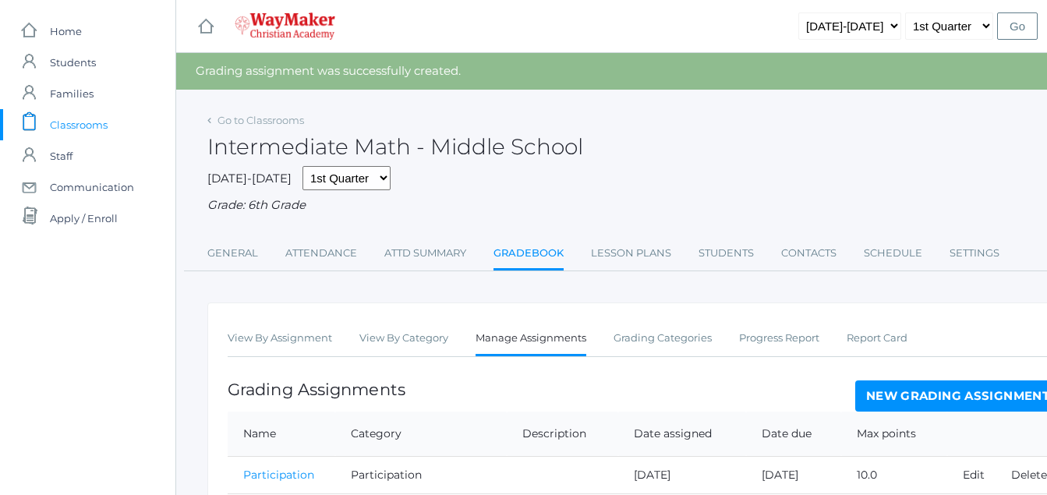
scroll to position [752, 0]
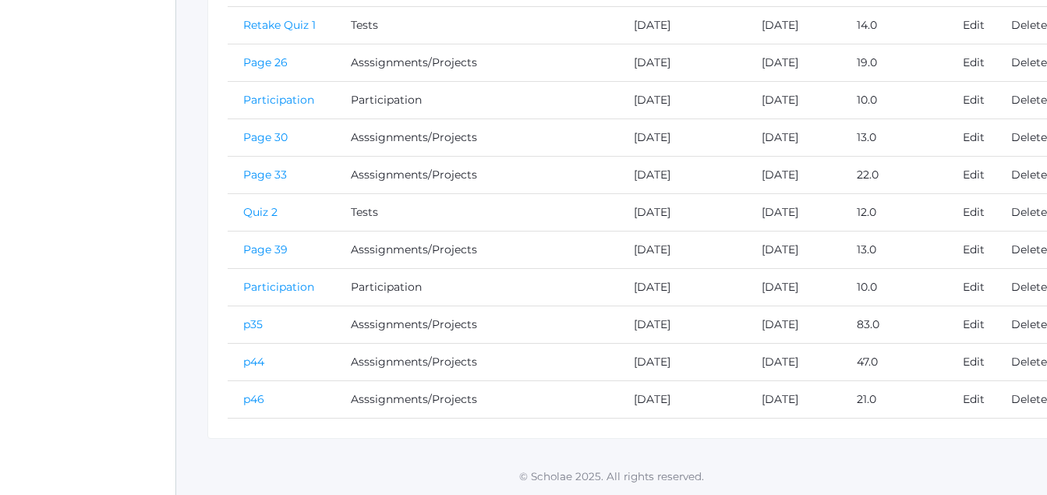
click at [272, 366] on td "p44" at bounding box center [282, 361] width 108 height 37
click at [269, 367] on td "p44" at bounding box center [282, 361] width 108 height 37
drag, startPoint x: 260, startPoint y: 359, endPoint x: 267, endPoint y: 364, distance: 8.9
click at [275, 368] on td "p44" at bounding box center [282, 361] width 108 height 37
click at [275, 369] on td "p44" at bounding box center [282, 361] width 108 height 37
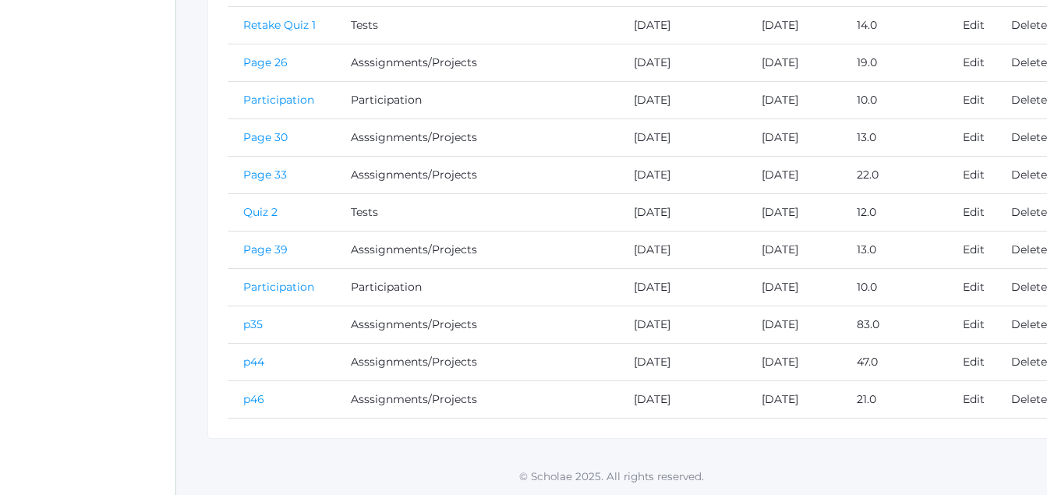
click at [260, 360] on link "p44" at bounding box center [253, 362] width 21 height 14
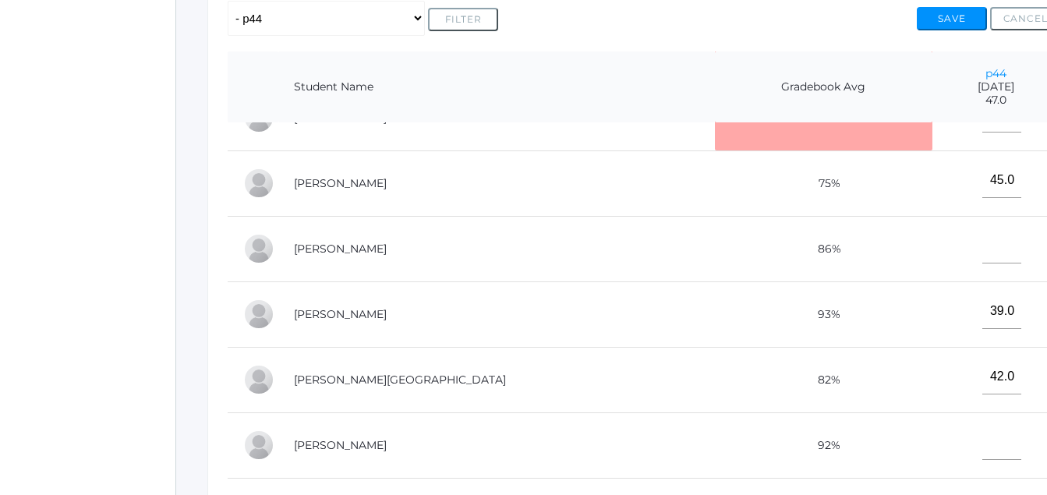
scroll to position [347, 0]
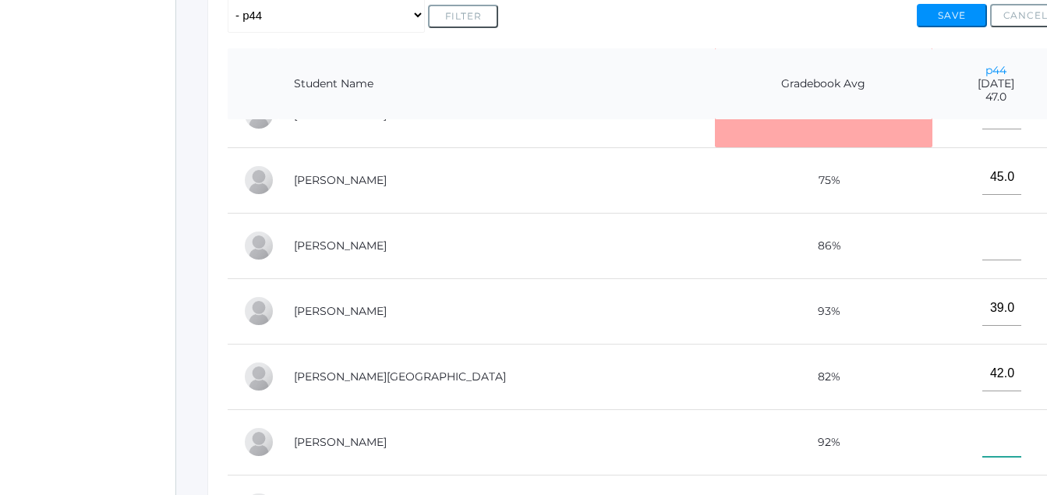
drag, startPoint x: 946, startPoint y: 424, endPoint x: 939, endPoint y: 433, distance: 11.1
click at [983, 427] on input"] "text" at bounding box center [1002, 439] width 39 height 35
type input"] "42"
click at [957, 7] on button "Save" at bounding box center [952, 15] width 70 height 23
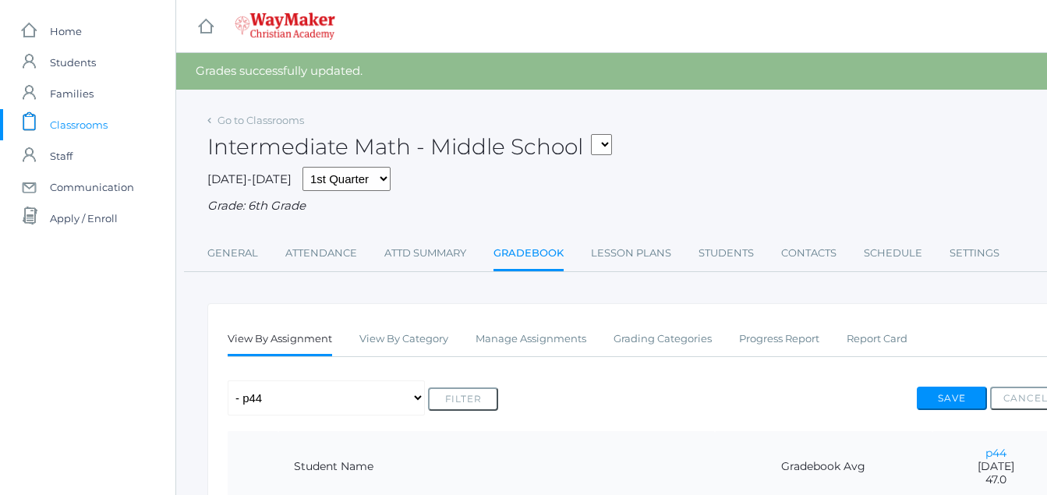
scroll to position [347, 0]
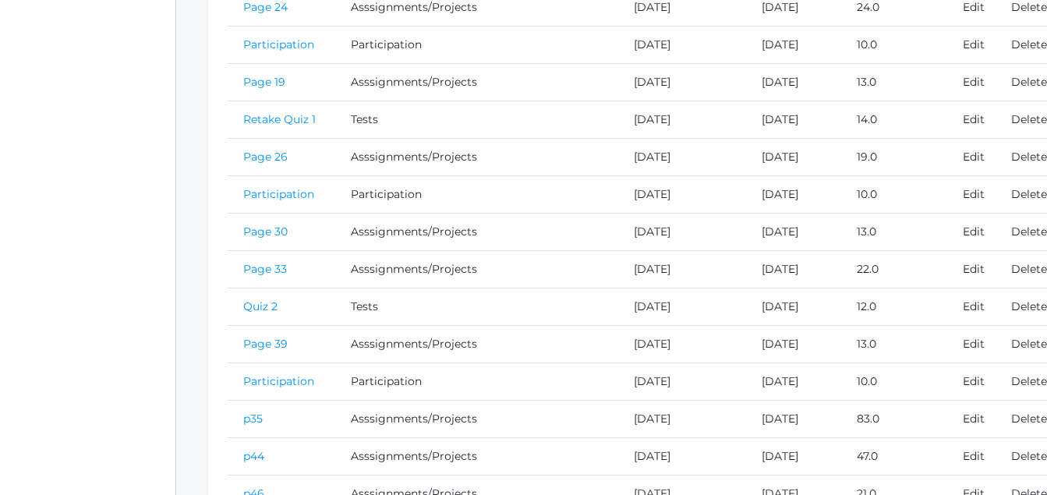
scroll to position [716, 0]
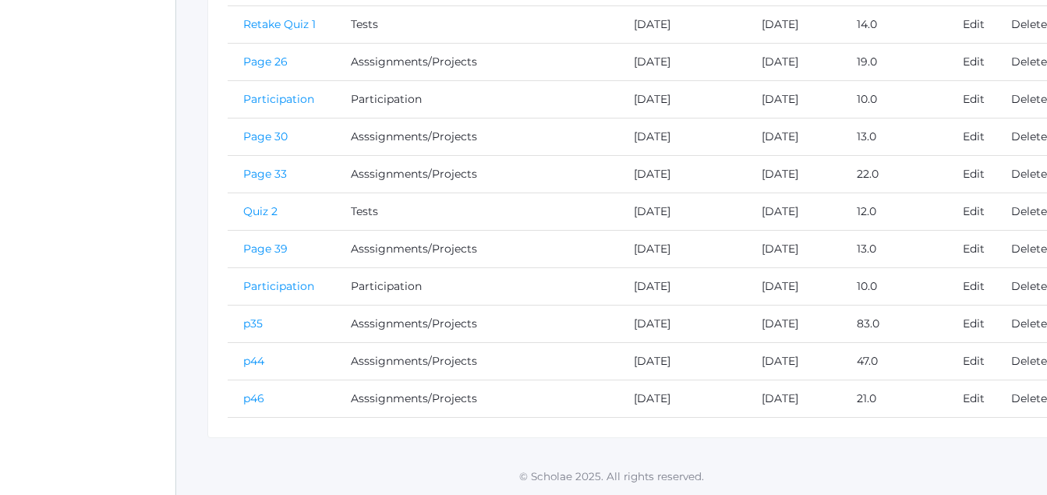
click at [259, 387] on td "p46" at bounding box center [282, 399] width 108 height 37
drag, startPoint x: 270, startPoint y: 405, endPoint x: 247, endPoint y: 394, distance: 25.1
click at [267, 405] on td "p46" at bounding box center [282, 399] width 108 height 37
click at [258, 399] on link "p46" at bounding box center [253, 398] width 21 height 14
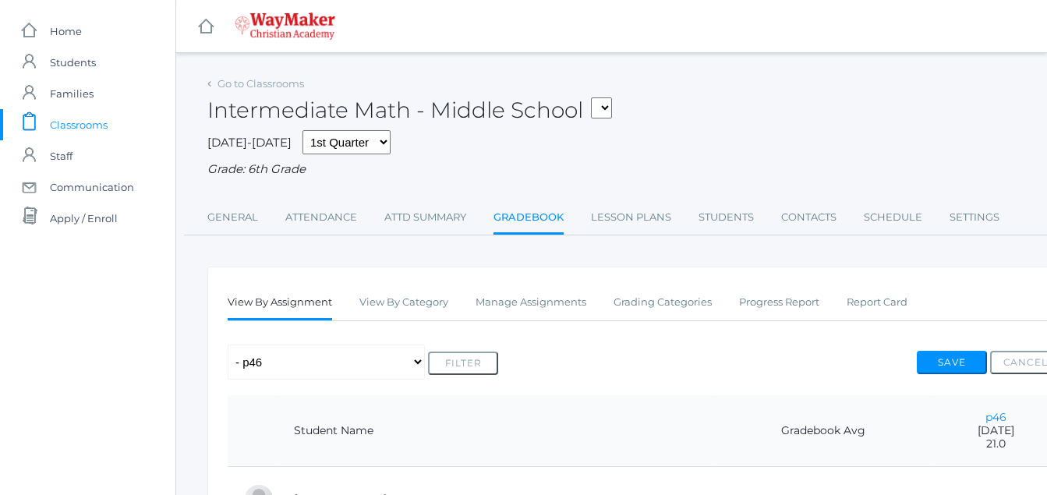
click at [258, 399] on th at bounding box center [253, 431] width 51 height 72
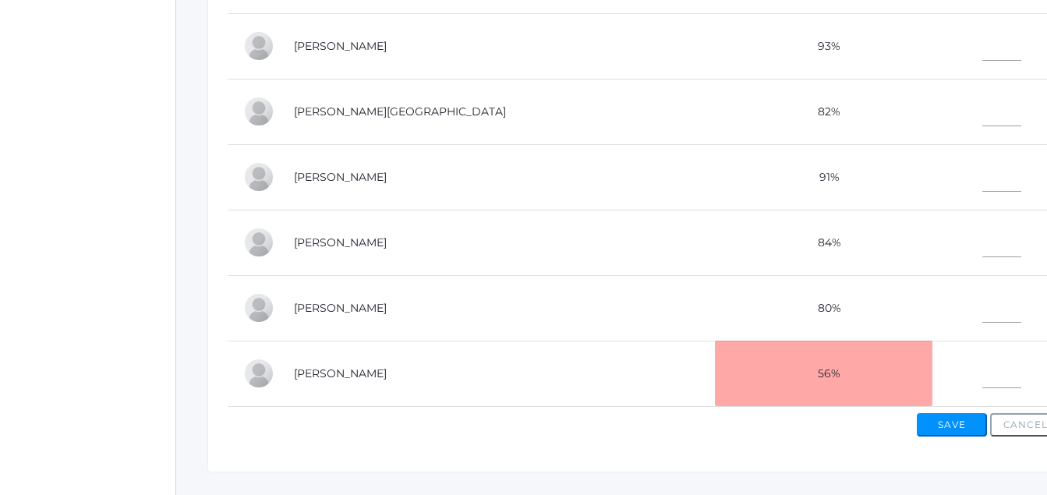
scroll to position [613, 0]
click at [983, 292] on input"] "text" at bounding box center [1002, 304] width 39 height 35
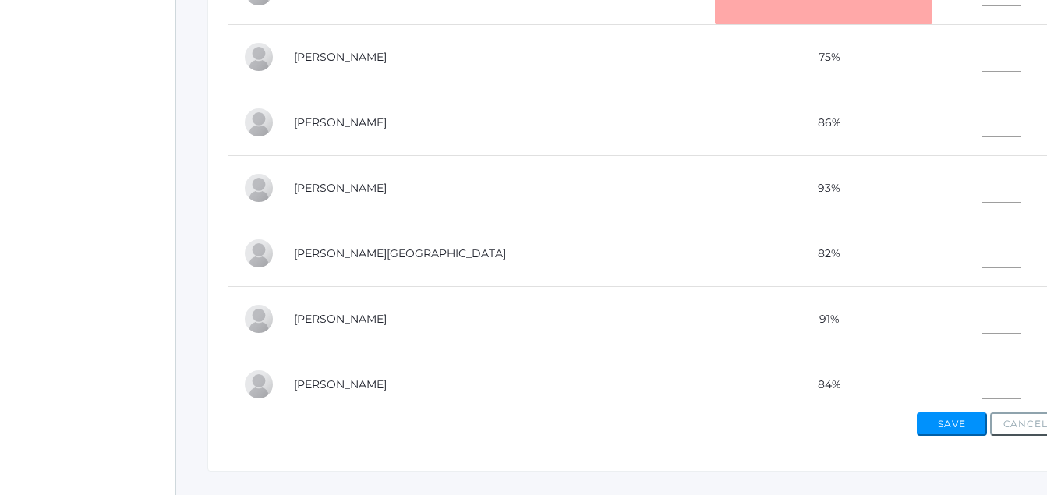
scroll to position [12, 0]
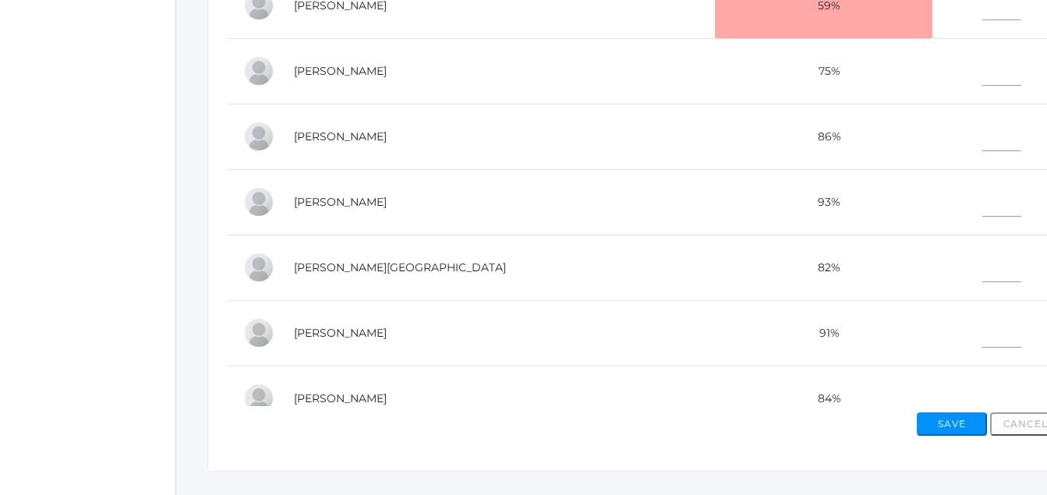
type input"] "22"
click at [983, 140] on input"] "text" at bounding box center [1002, 133] width 39 height 35
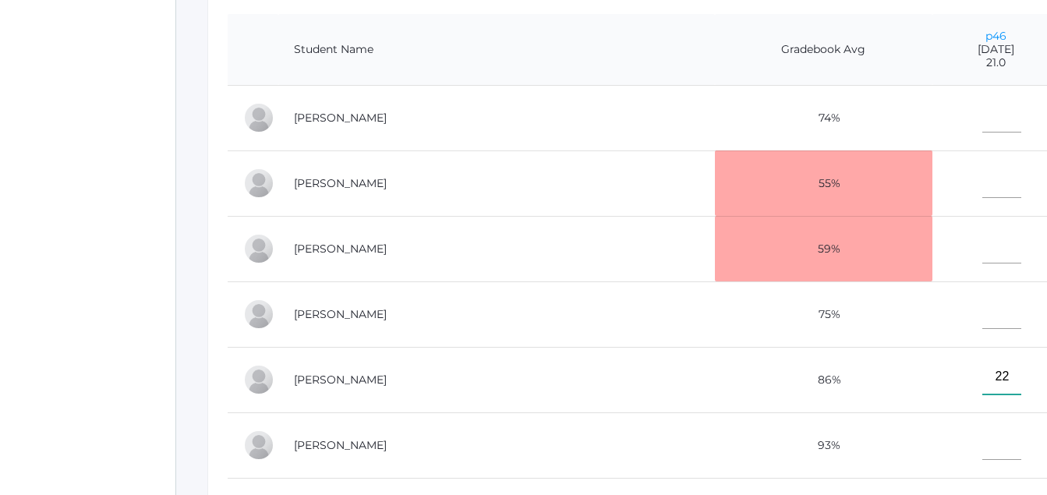
scroll to position [369, 0]
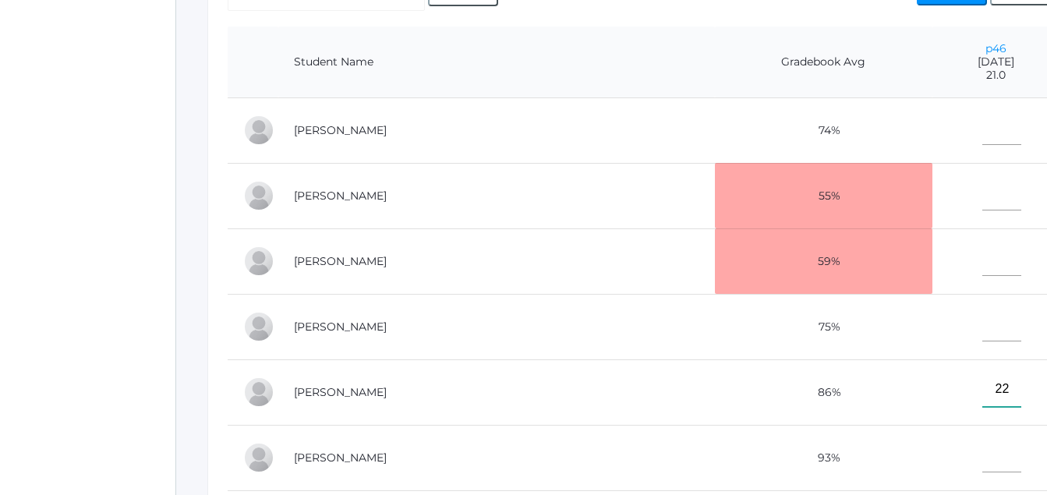
type input"] "22"
click at [983, 133] on input"] "text" at bounding box center [1002, 127] width 39 height 35
type input"] "14"
click at [983, 266] on input"] "text" at bounding box center [1002, 258] width 39 height 35
type input"] "12"
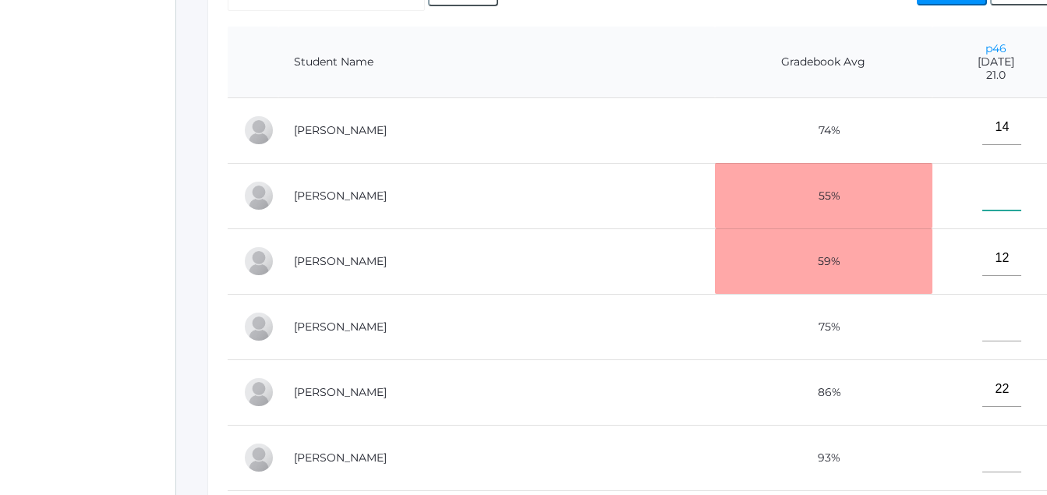
click at [983, 200] on input"] "text" at bounding box center [1002, 192] width 39 height 35
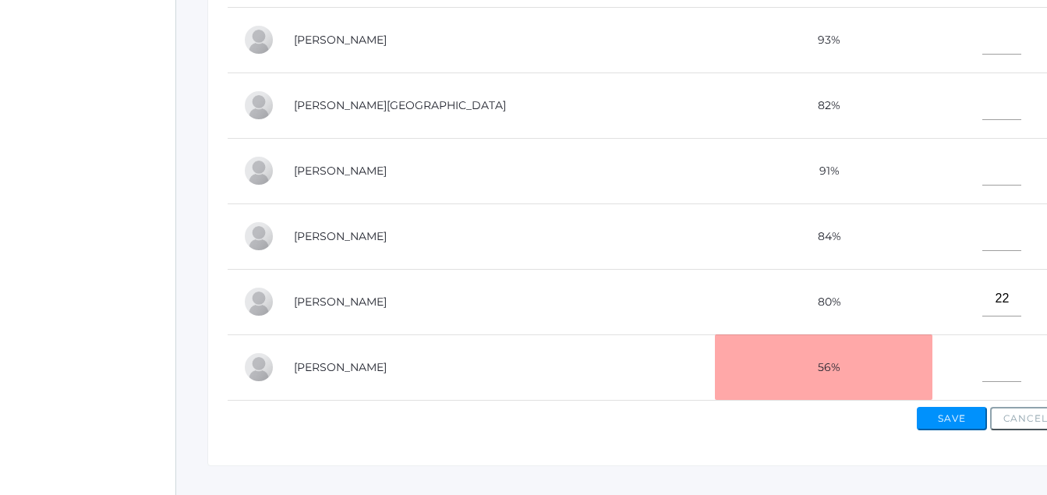
scroll to position [619, 0]
type input"] "19"
click at [983, 356] on input"] "text" at bounding box center [1002, 363] width 39 height 35
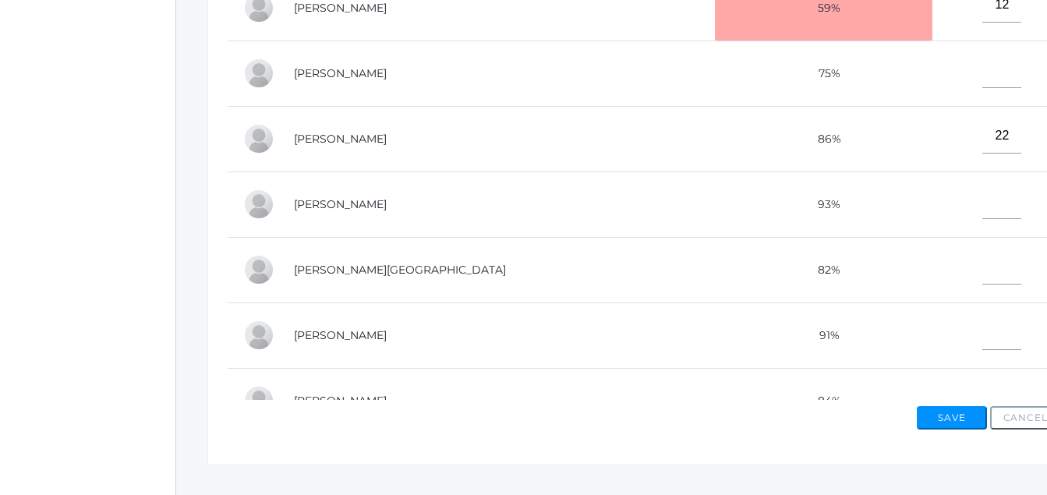
scroll to position [0, 0]
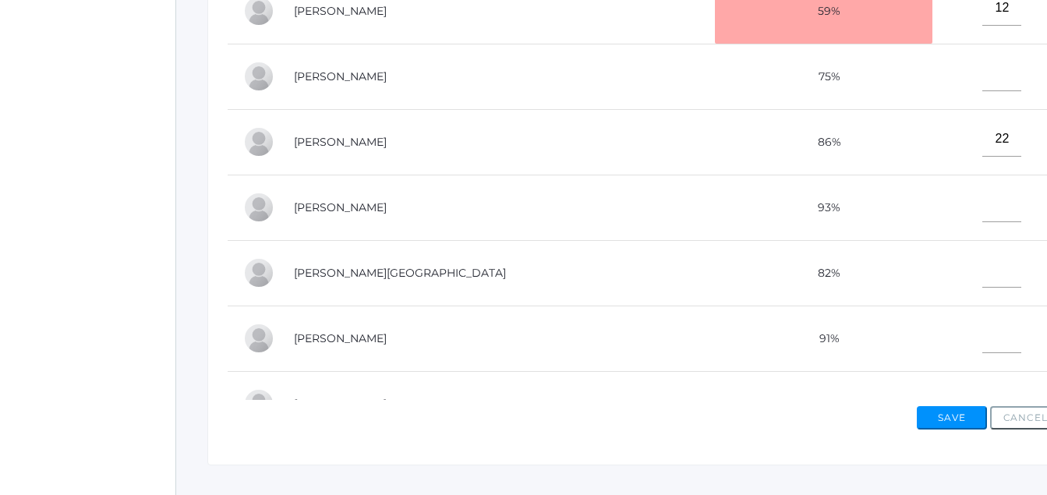
type input"] "9"
click at [983, 83] on input"] "text" at bounding box center [1002, 73] width 39 height 35
type input"] "9"
click at [958, 418] on button "Save" at bounding box center [952, 417] width 70 height 23
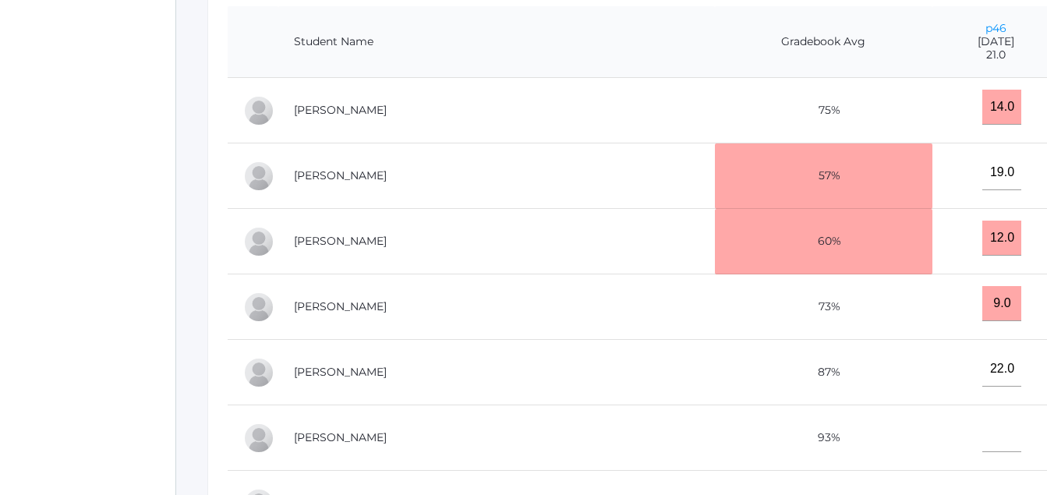
scroll to position [424, 0]
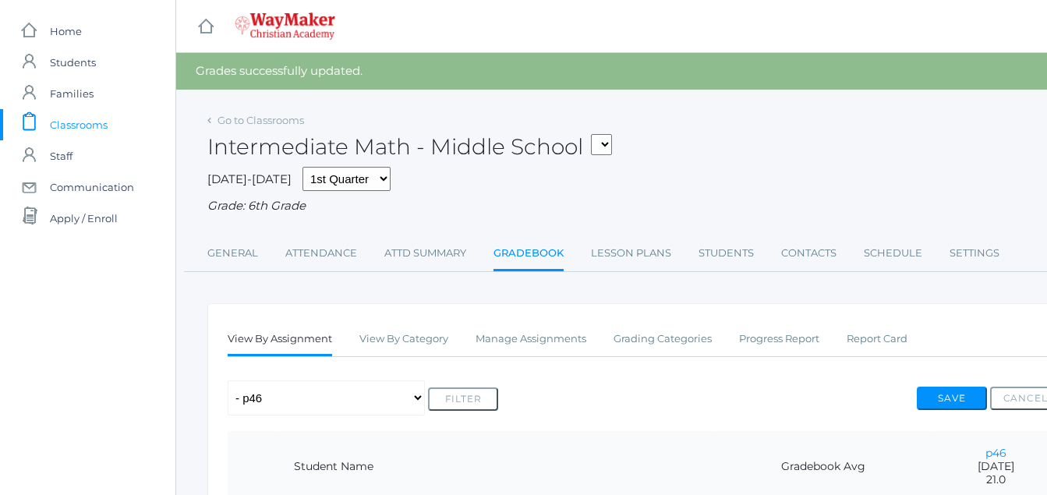
scroll to position [619, 0]
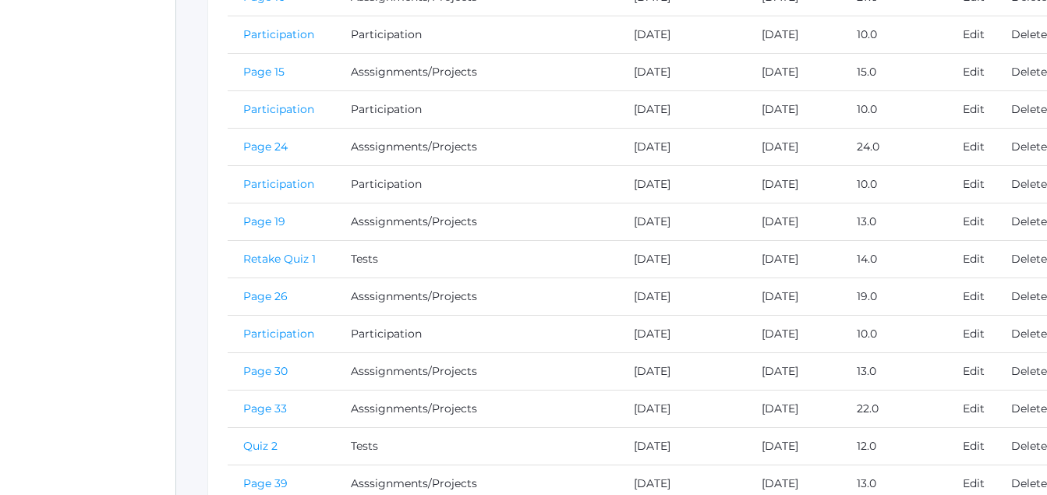
scroll to position [716, 0]
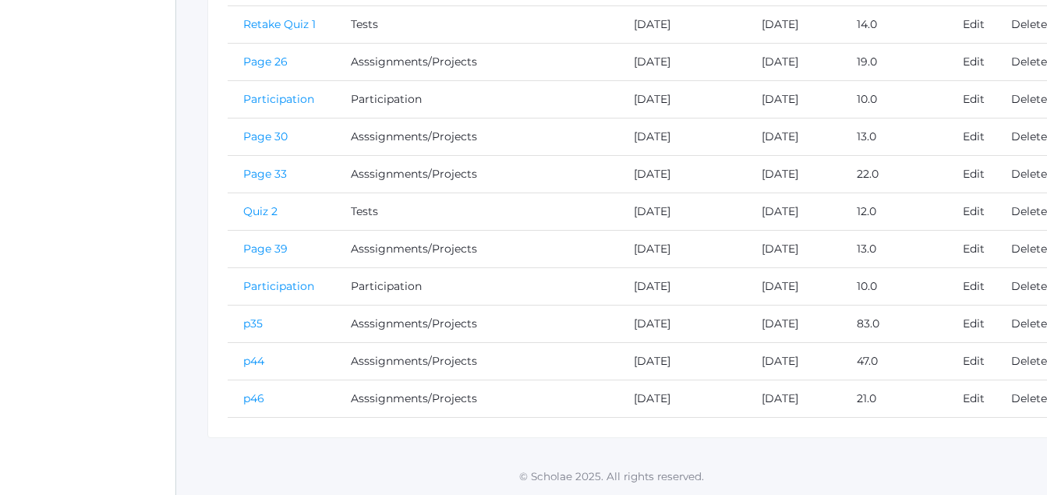
click at [257, 398] on link "p46" at bounding box center [253, 398] width 21 height 14
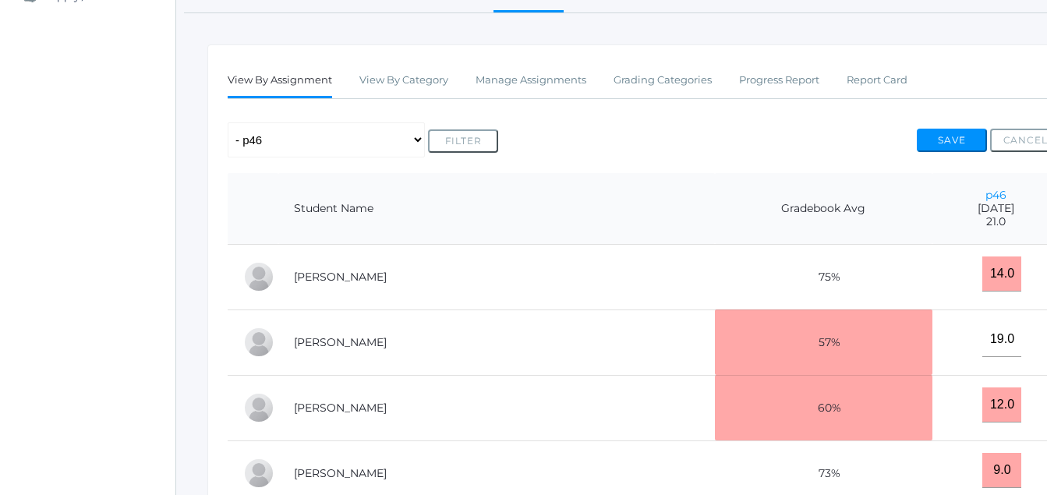
scroll to position [225, 0]
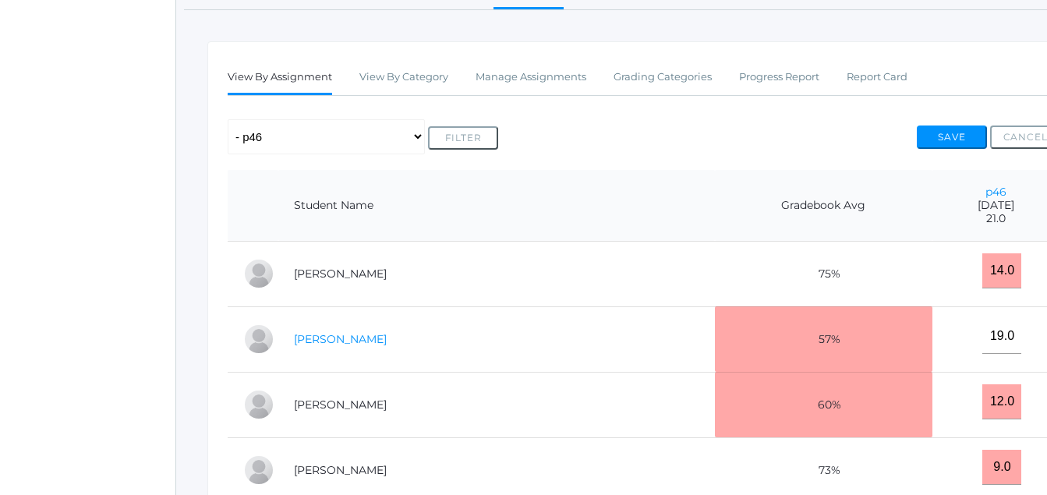
click at [343, 344] on link "[PERSON_NAME]" at bounding box center [340, 339] width 93 height 14
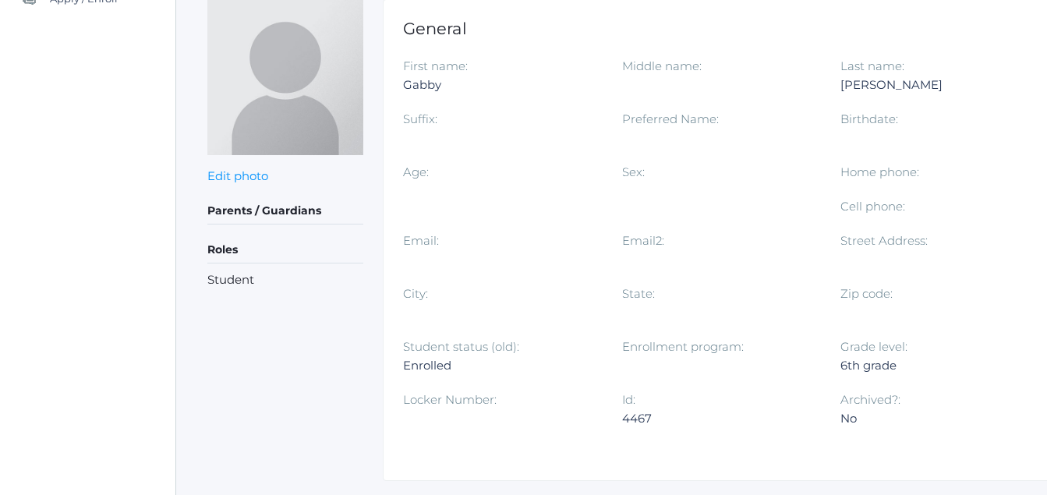
scroll to position [262, 0]
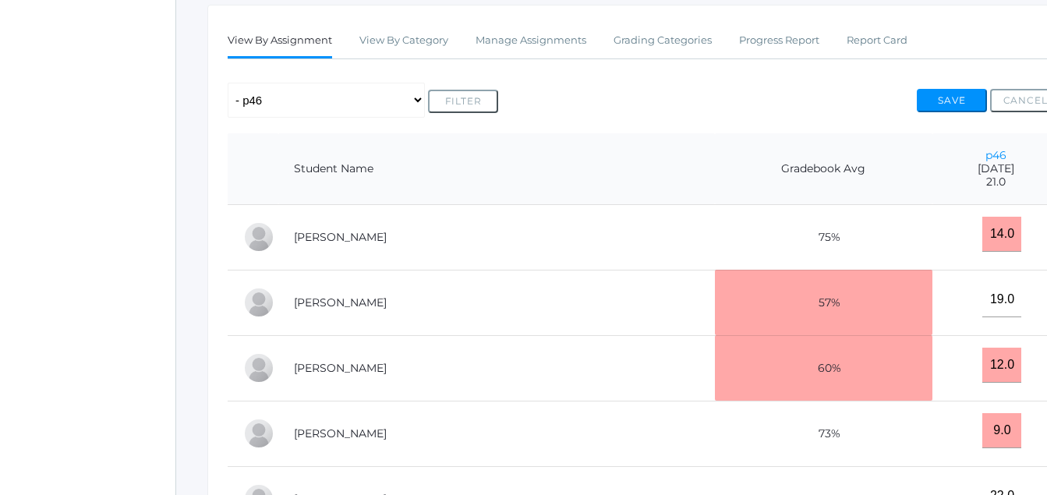
scroll to position [225, 0]
